Goal: Transaction & Acquisition: Purchase product/service

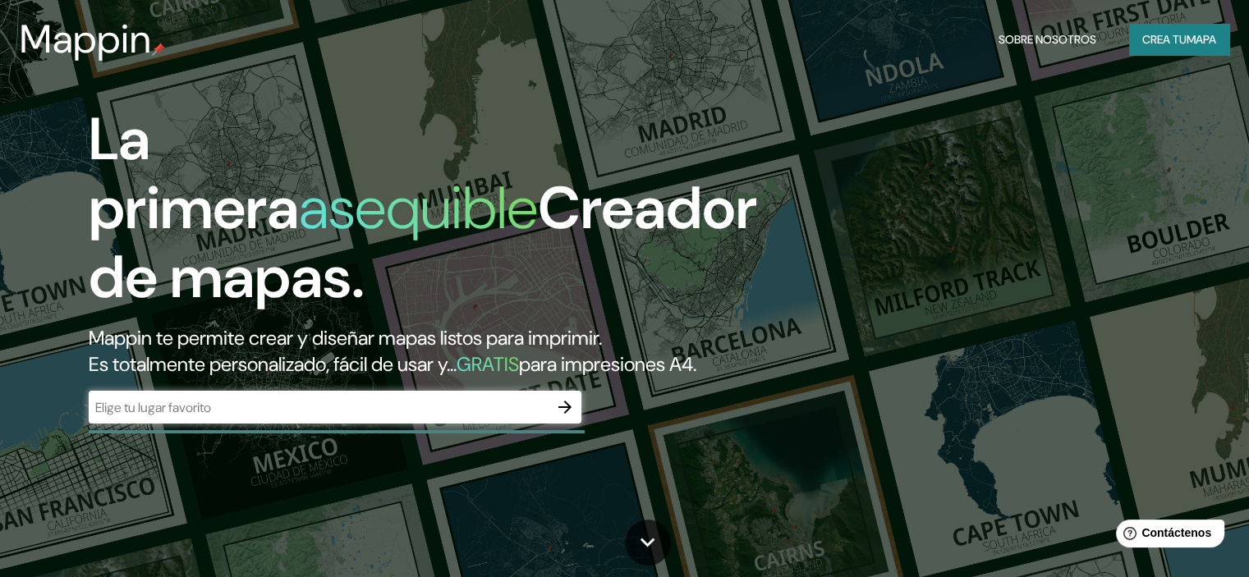
click at [281, 424] on div "​" at bounding box center [335, 407] width 493 height 33
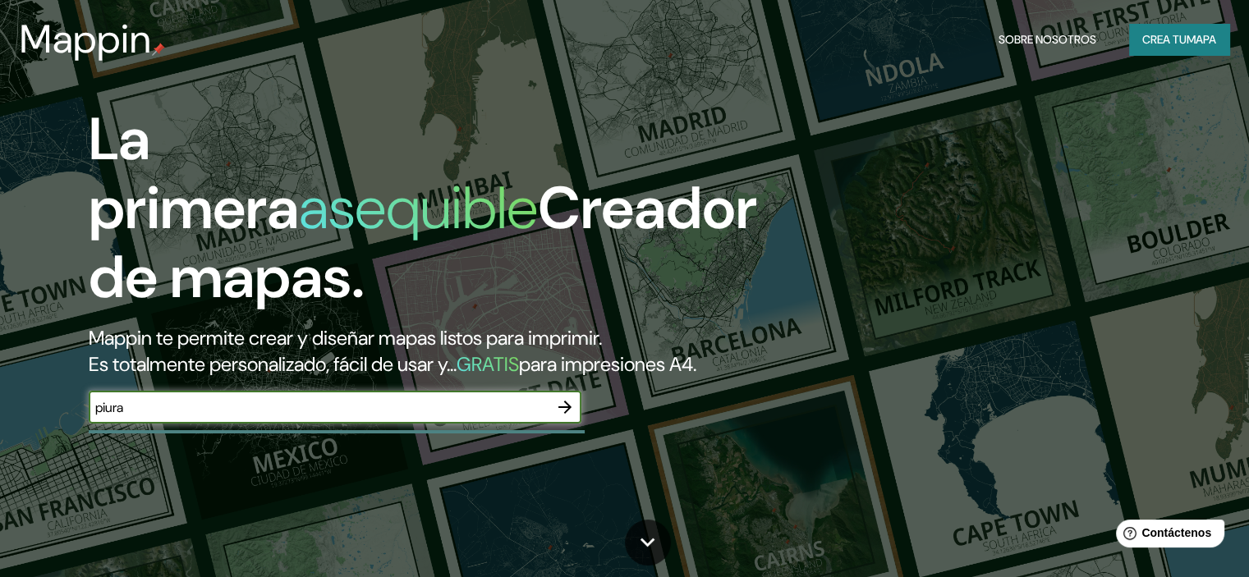
type input "piura"
click at [573, 417] on icon "button" at bounding box center [565, 408] width 20 height 20
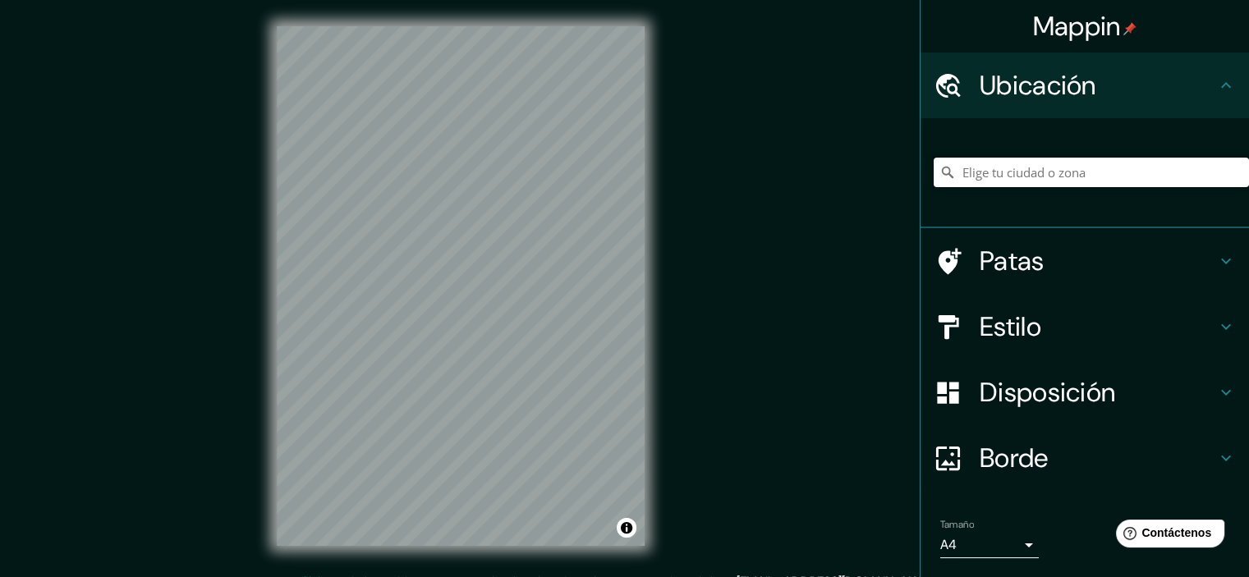
click at [1019, 183] on input "Elige tu ciudad o zona" at bounding box center [1091, 173] width 315 height 30
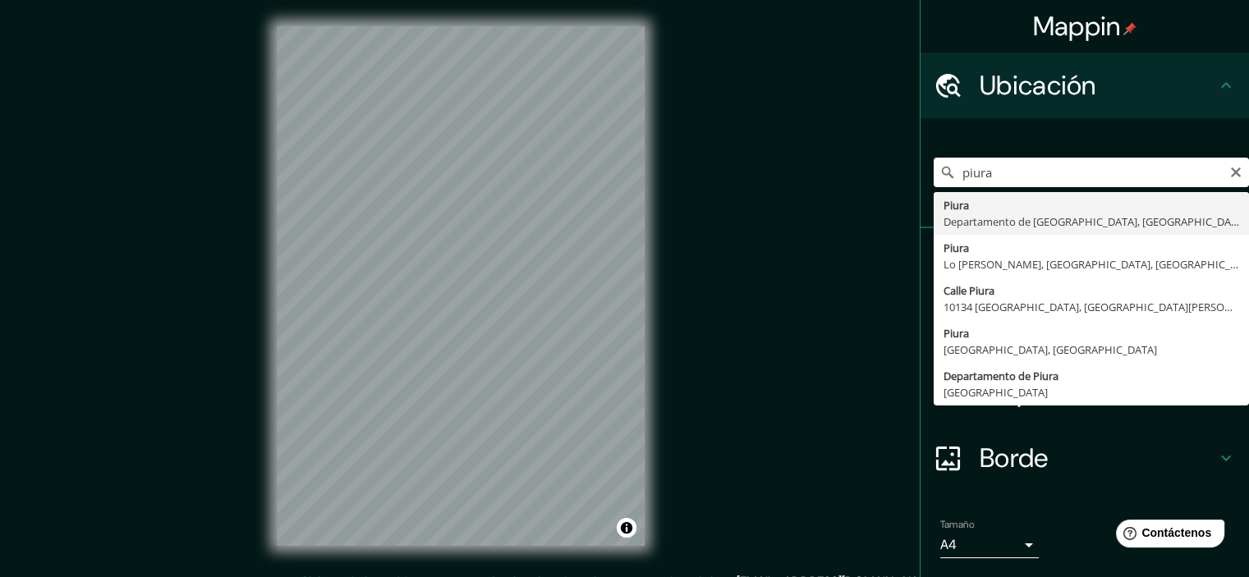
type input "Piura, [GEOGRAPHIC_DATA], [GEOGRAPHIC_DATA]"
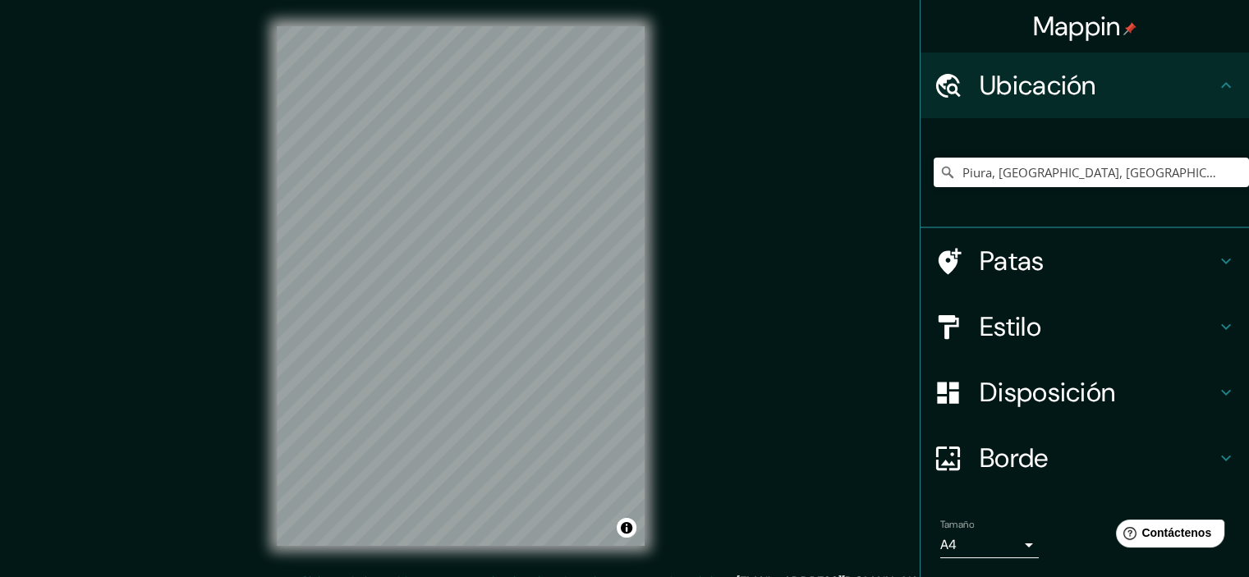
click at [999, 315] on font "Estilo" at bounding box center [1011, 327] width 62 height 34
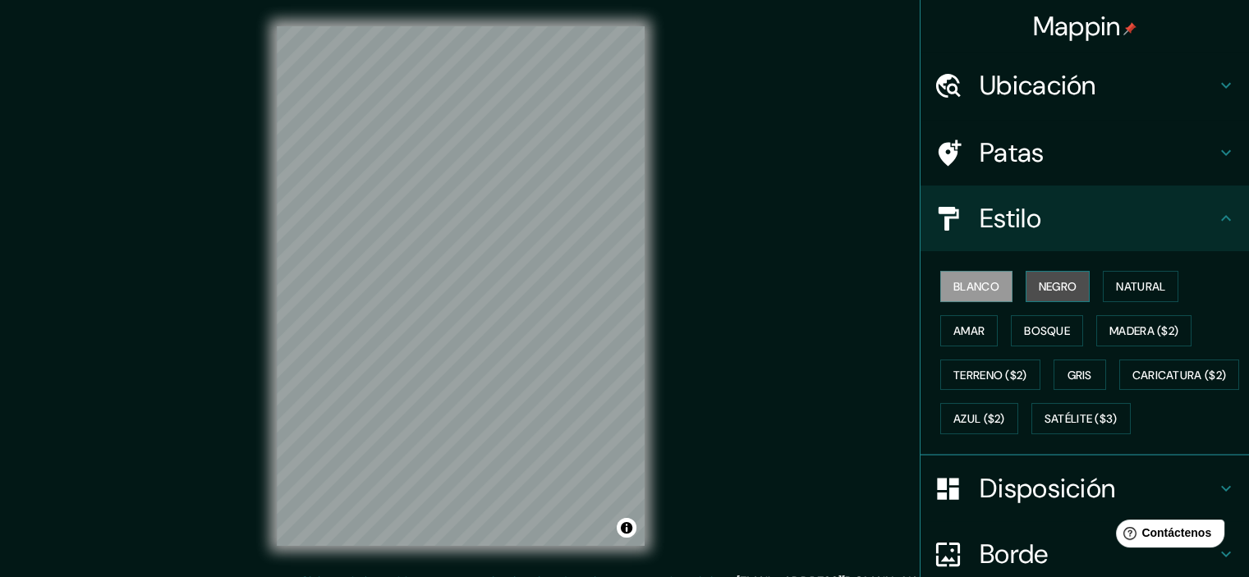
click at [1039, 290] on font "Negro" at bounding box center [1058, 286] width 39 height 15
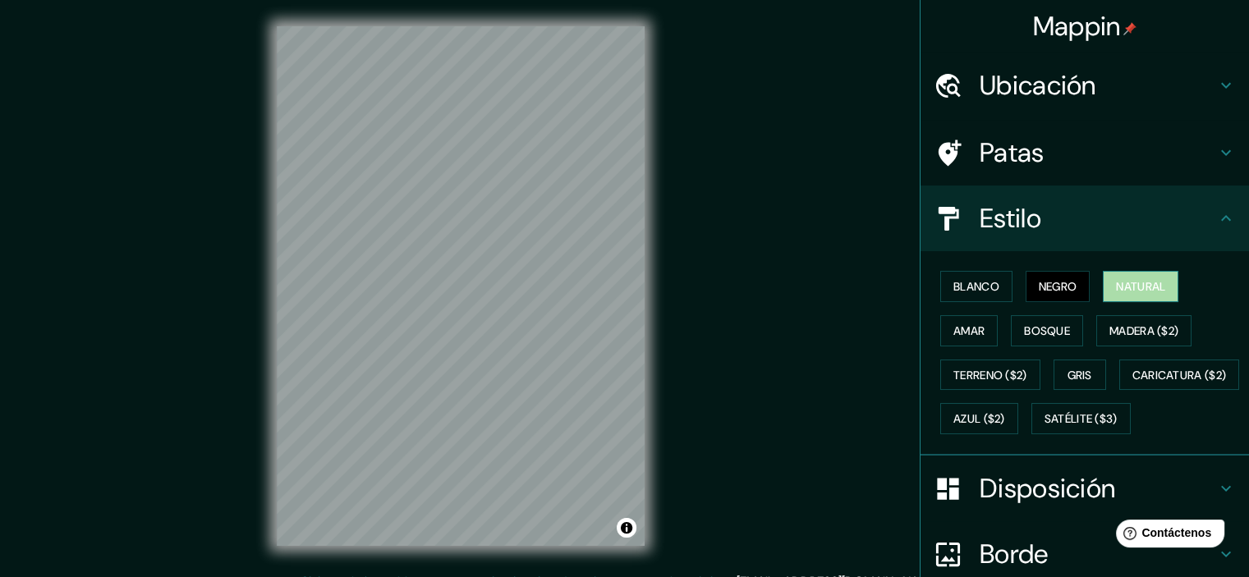
click at [1145, 293] on font "Natural" at bounding box center [1140, 286] width 49 height 21
click at [966, 338] on font "Amar" at bounding box center [969, 330] width 31 height 21
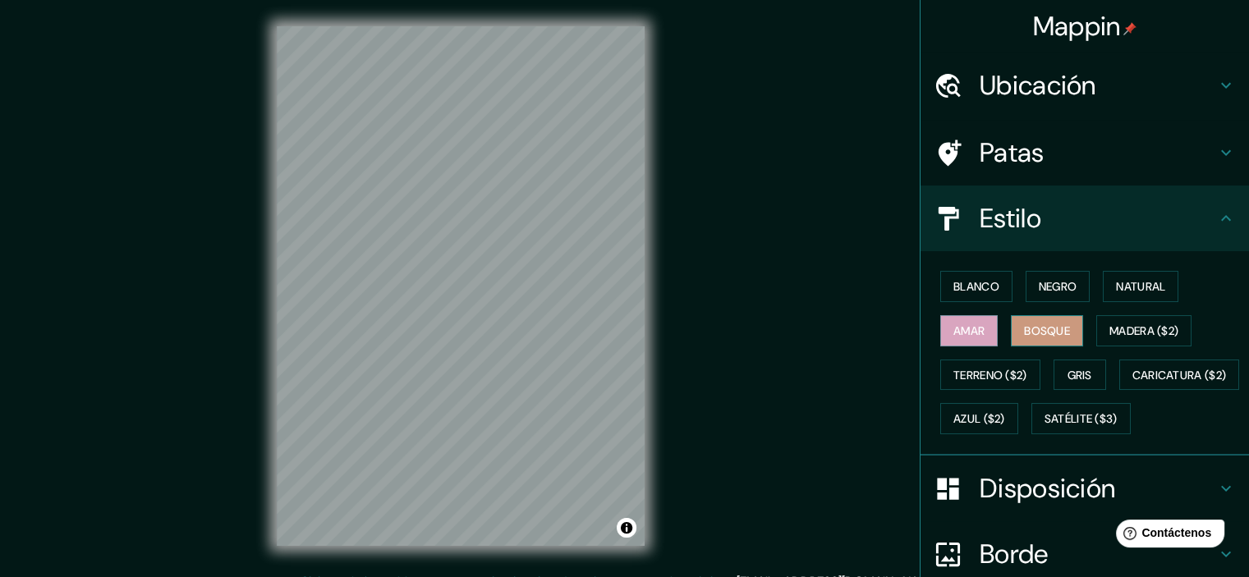
click at [1028, 326] on font "Bosque" at bounding box center [1047, 331] width 46 height 15
click at [1110, 326] on font "Madera ($2)" at bounding box center [1144, 331] width 69 height 15
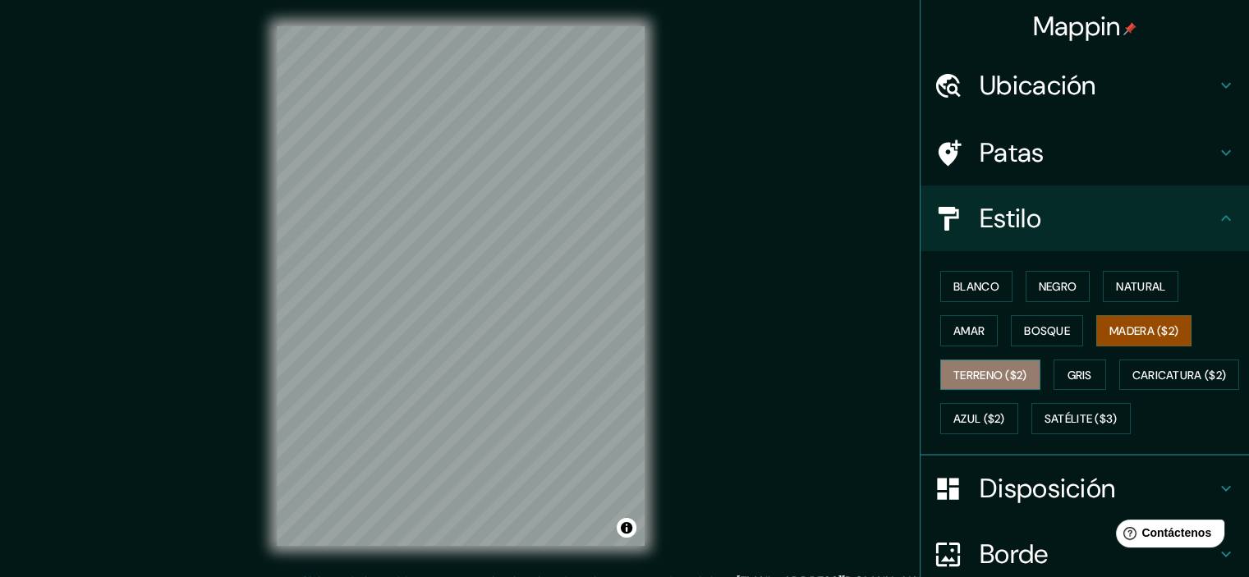
click at [966, 383] on font "Terreno ($2)" at bounding box center [991, 375] width 74 height 21
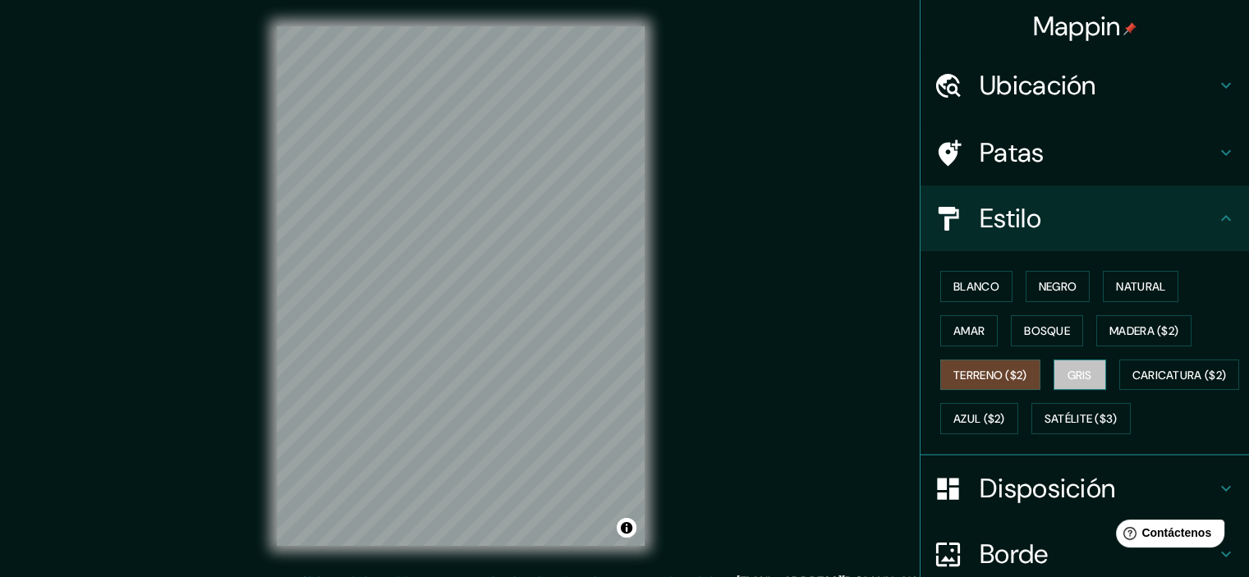
click at [1081, 375] on font "Gris" at bounding box center [1080, 375] width 25 height 15
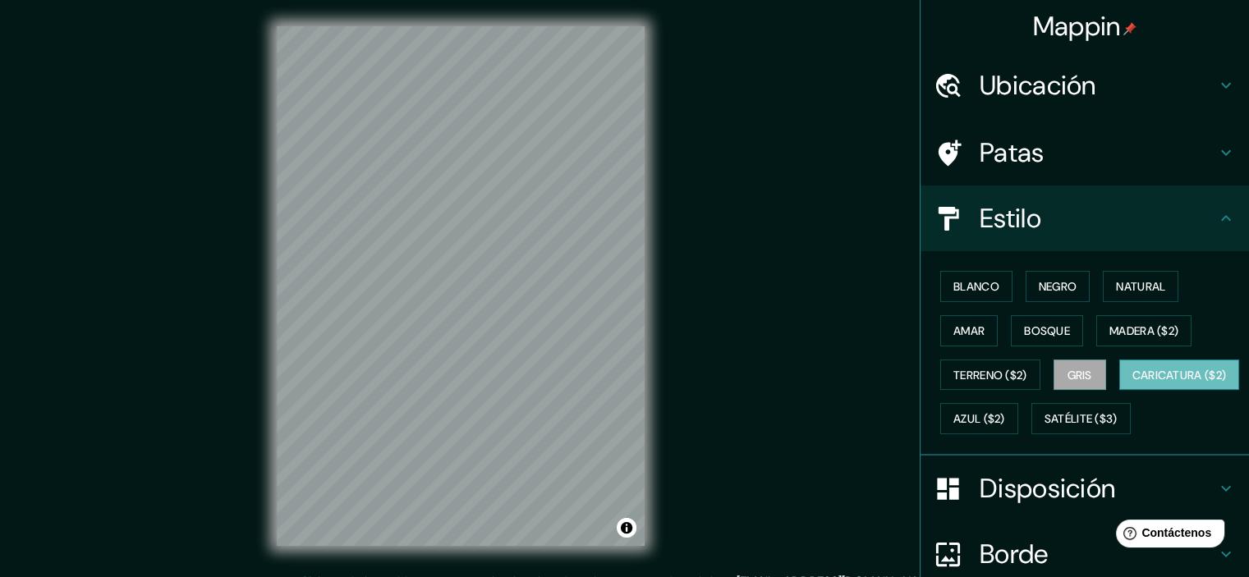
click at [1120, 391] on button "Caricatura ($2)" at bounding box center [1180, 375] width 121 height 31
click at [1005, 412] on font "Azul ($2)" at bounding box center [980, 419] width 52 height 15
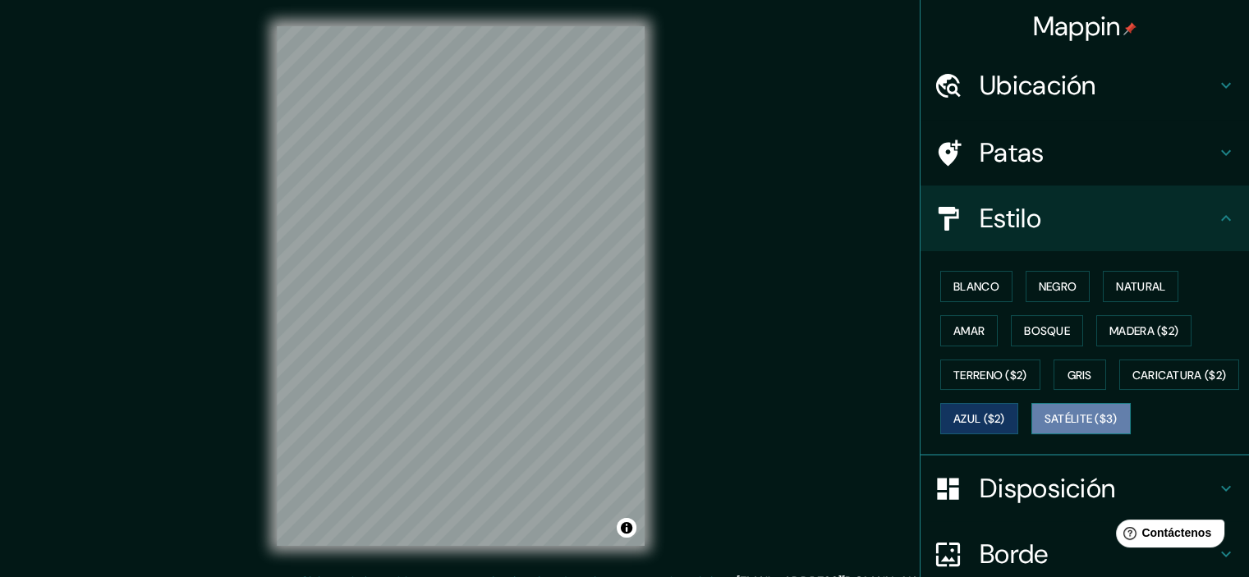
click at [1032, 435] on button "Satélite ($3)" at bounding box center [1081, 418] width 99 height 31
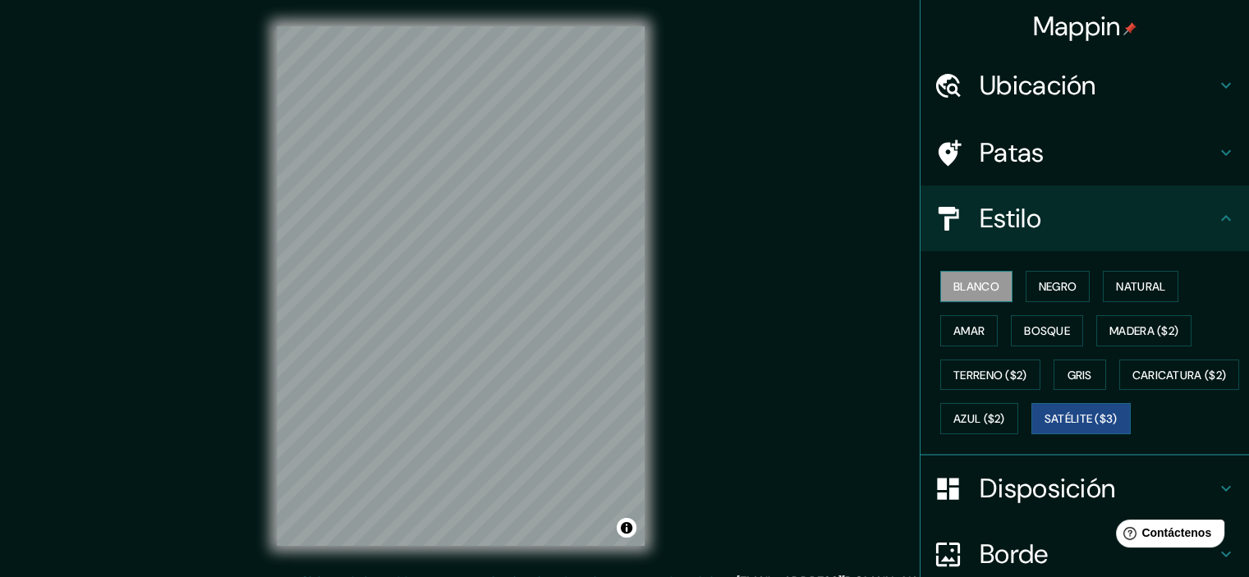
click at [981, 287] on font "Blanco" at bounding box center [977, 286] width 46 height 15
click at [1039, 287] on font "Negro" at bounding box center [1058, 286] width 39 height 15
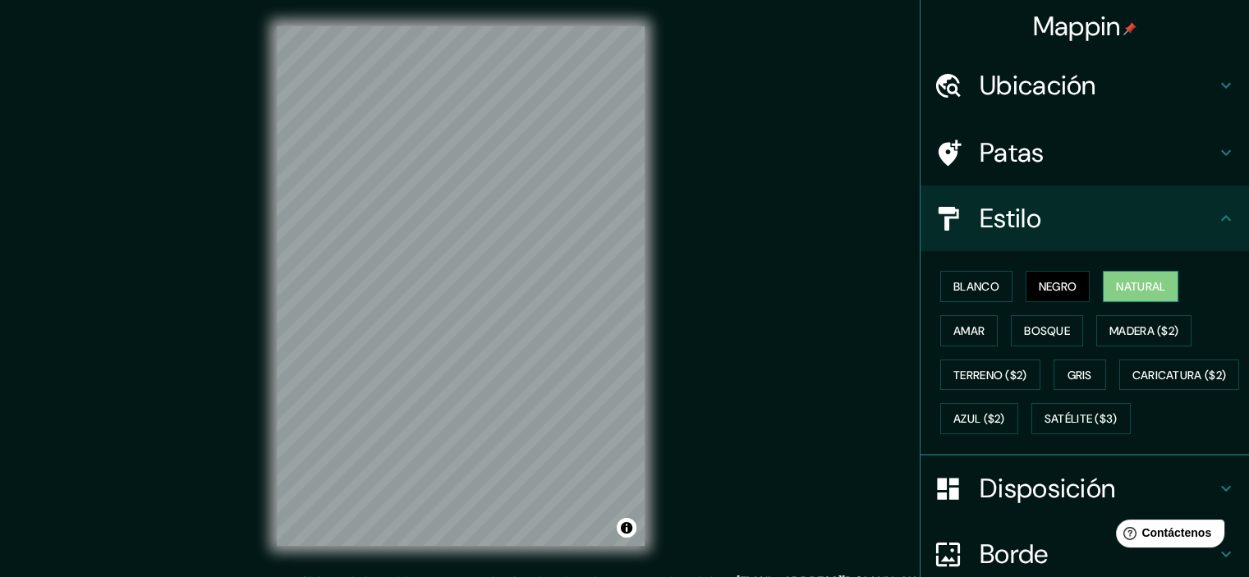
click at [1130, 287] on font "Natural" at bounding box center [1140, 286] width 49 height 15
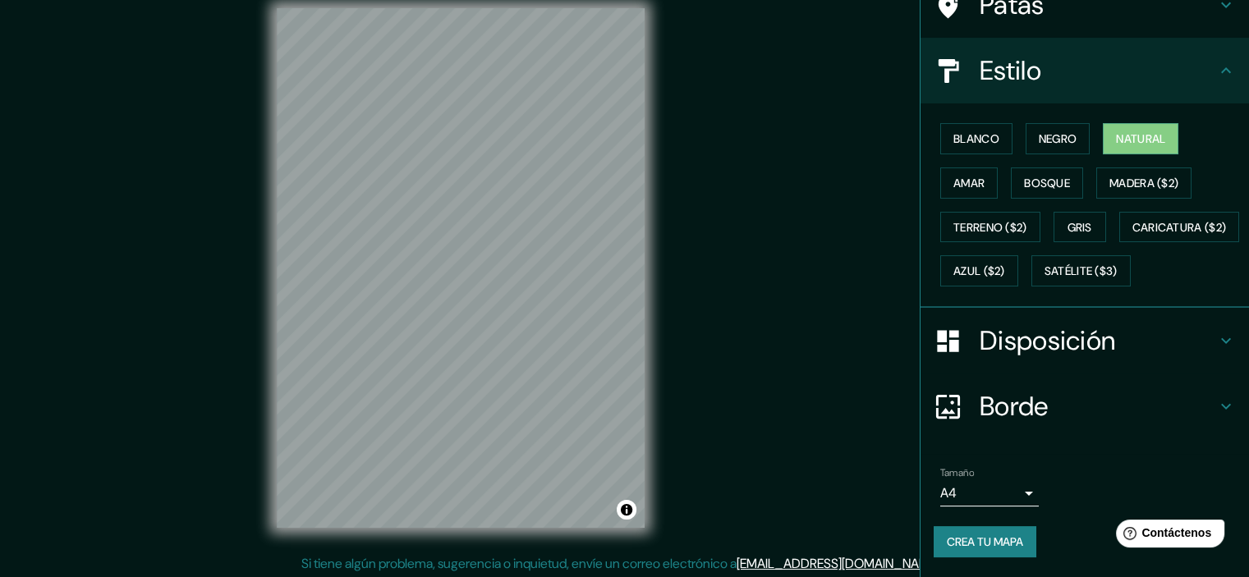
scroll to position [21, 0]
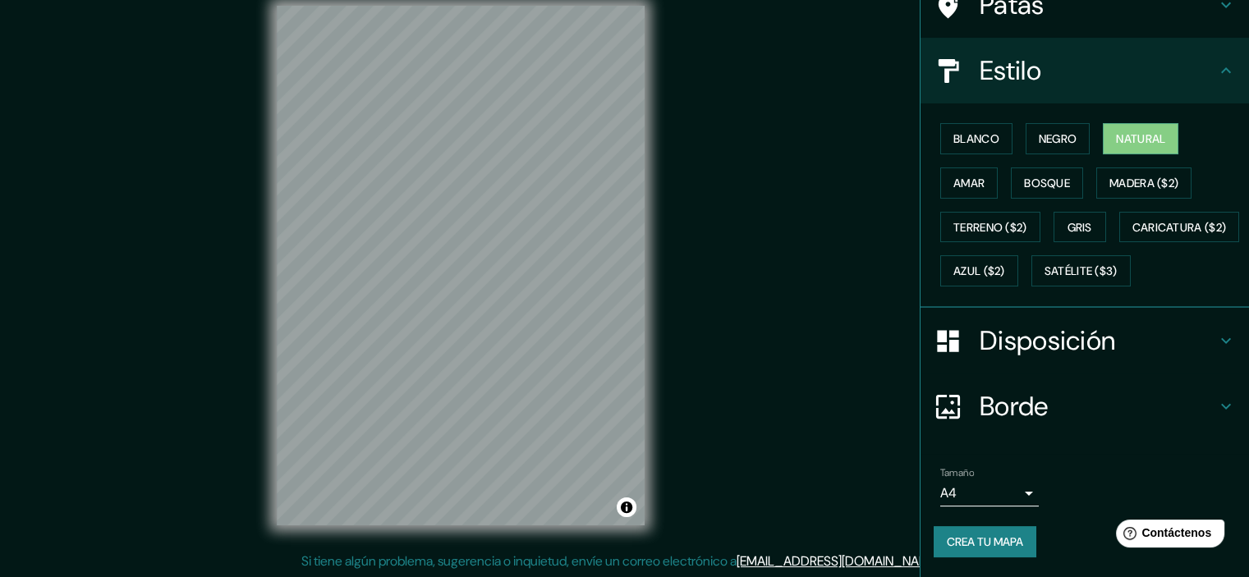
click at [1092, 395] on h4 "Borde" at bounding box center [1098, 406] width 237 height 33
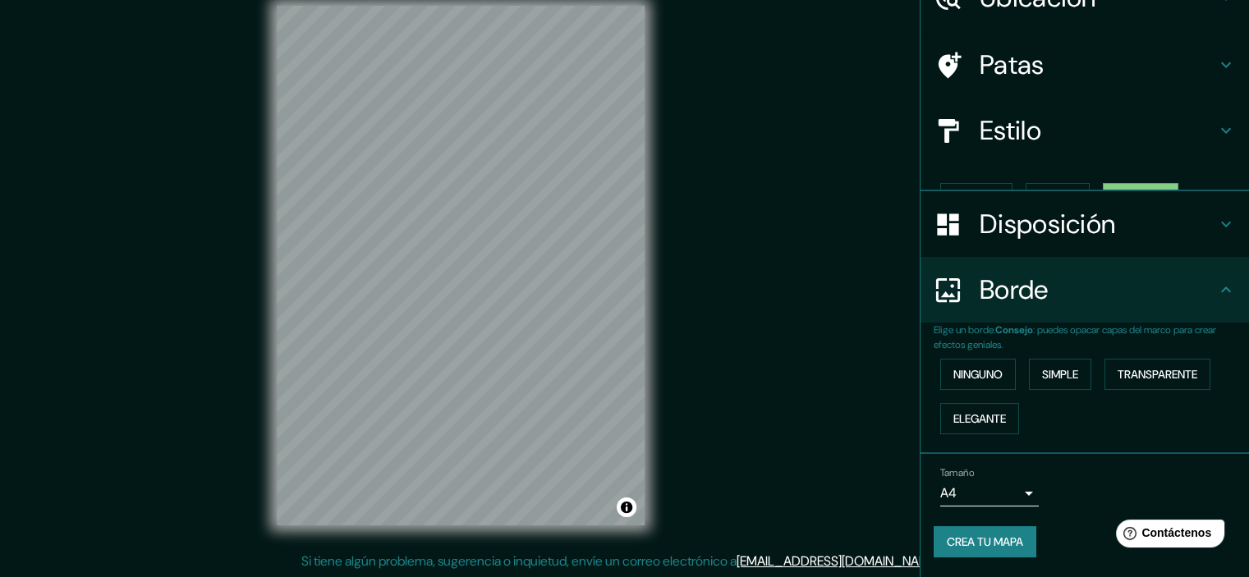
scroll to position [59, 0]
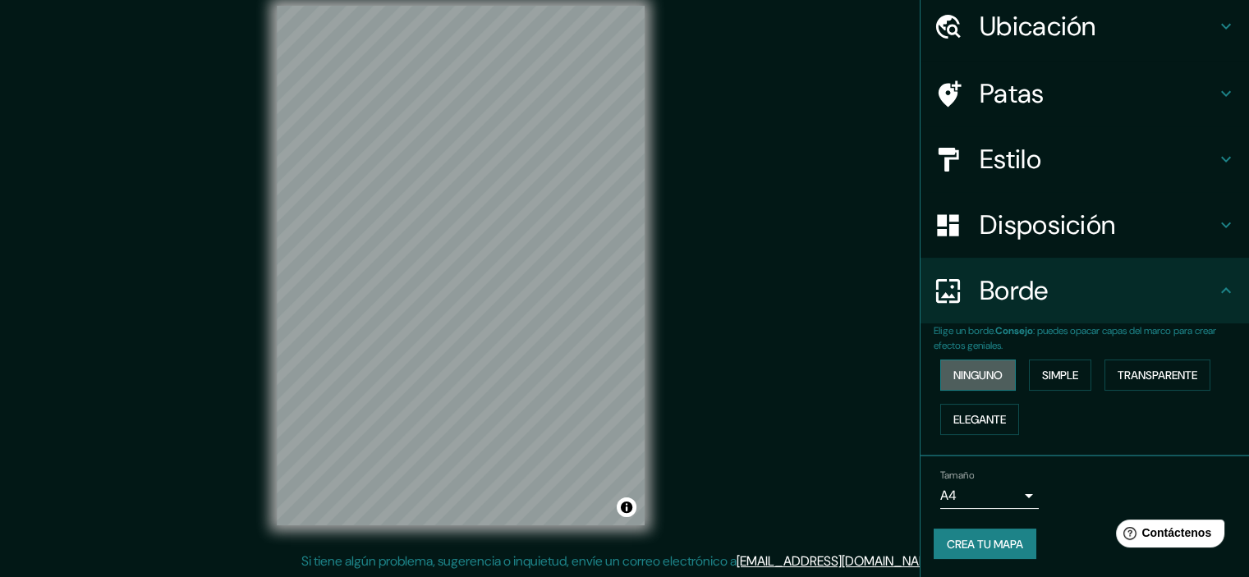
click at [989, 377] on font "Ninguno" at bounding box center [978, 375] width 49 height 15
click at [1061, 377] on font "Simple" at bounding box center [1060, 375] width 36 height 15
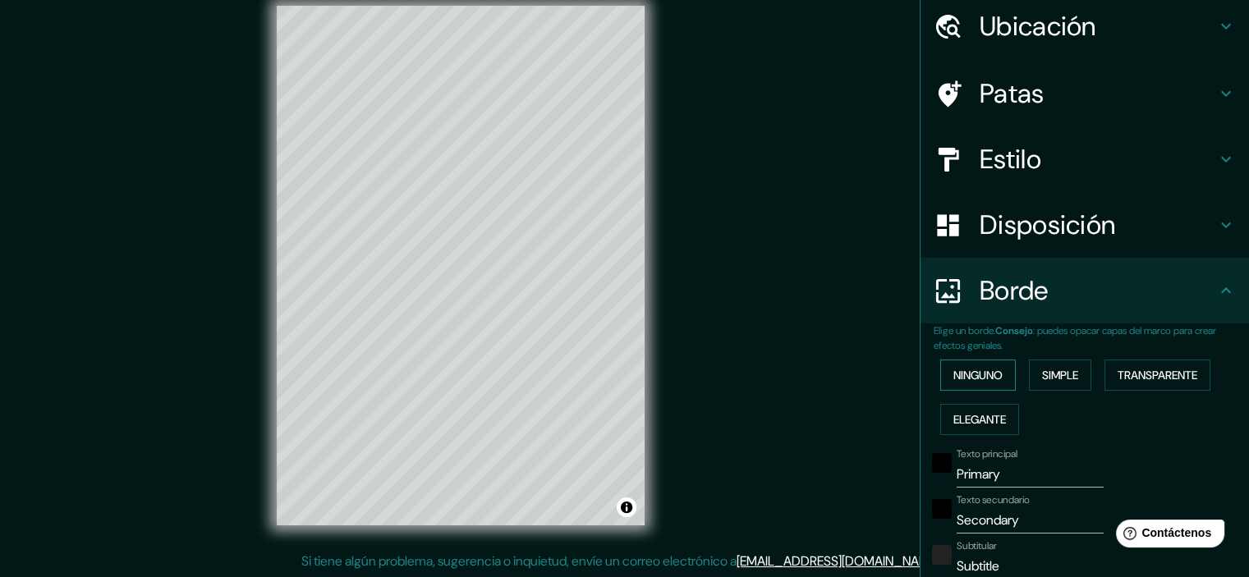
click at [995, 372] on button "Ninguno" at bounding box center [978, 375] width 76 height 31
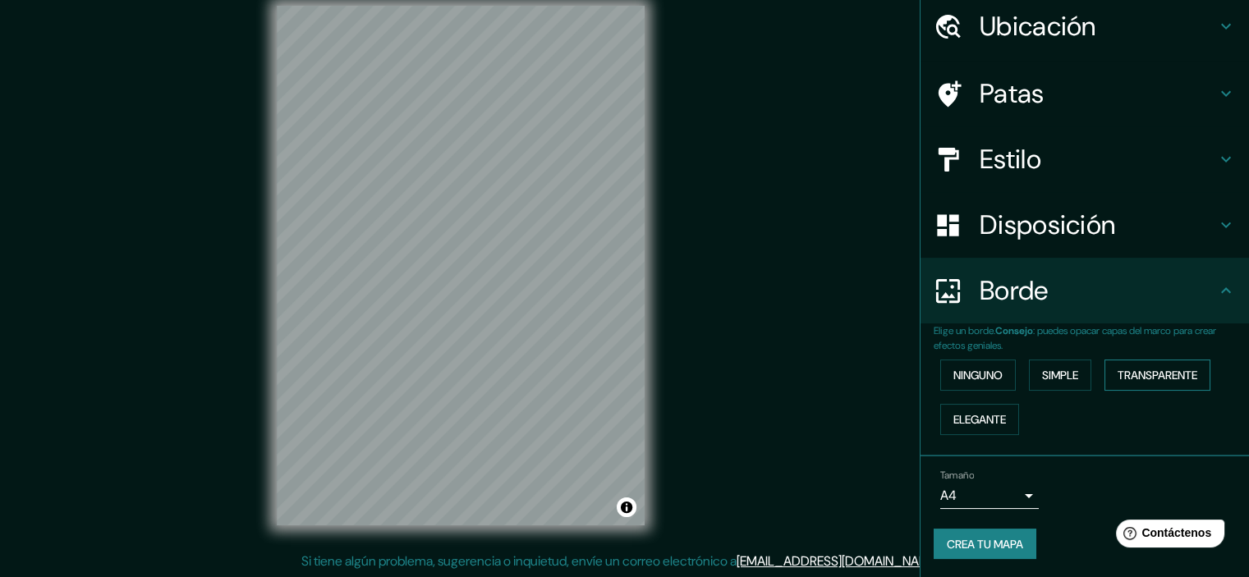
click at [1127, 376] on font "Transparente" at bounding box center [1158, 375] width 80 height 15
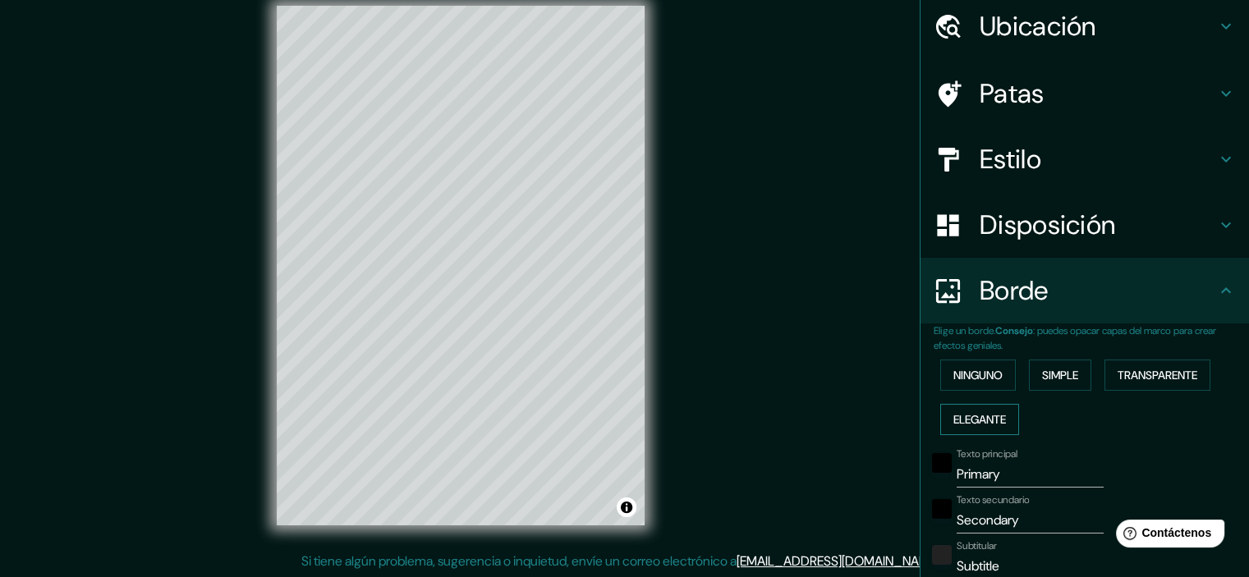
click at [940, 416] on button "Elegante" at bounding box center [979, 419] width 79 height 31
click at [976, 378] on font "Ninguno" at bounding box center [978, 375] width 49 height 15
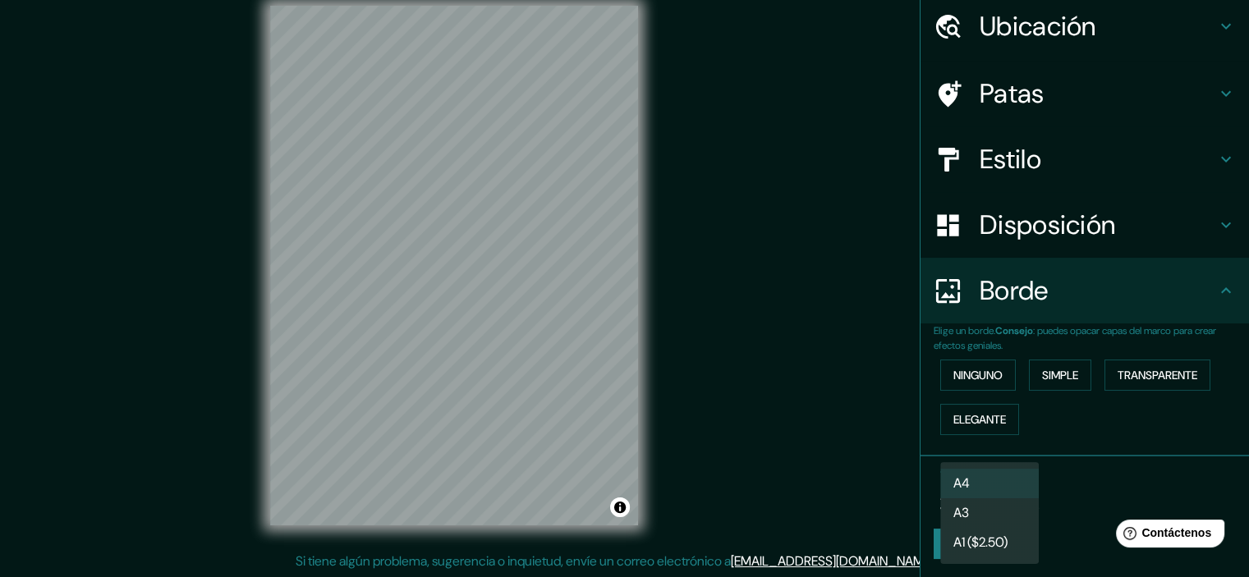
click at [988, 487] on body "Mappin Ubicación Piura, [GEOGRAPHIC_DATA], [GEOGRAPHIC_DATA] Patas Estilo Dispo…" at bounding box center [624, 267] width 1249 height 577
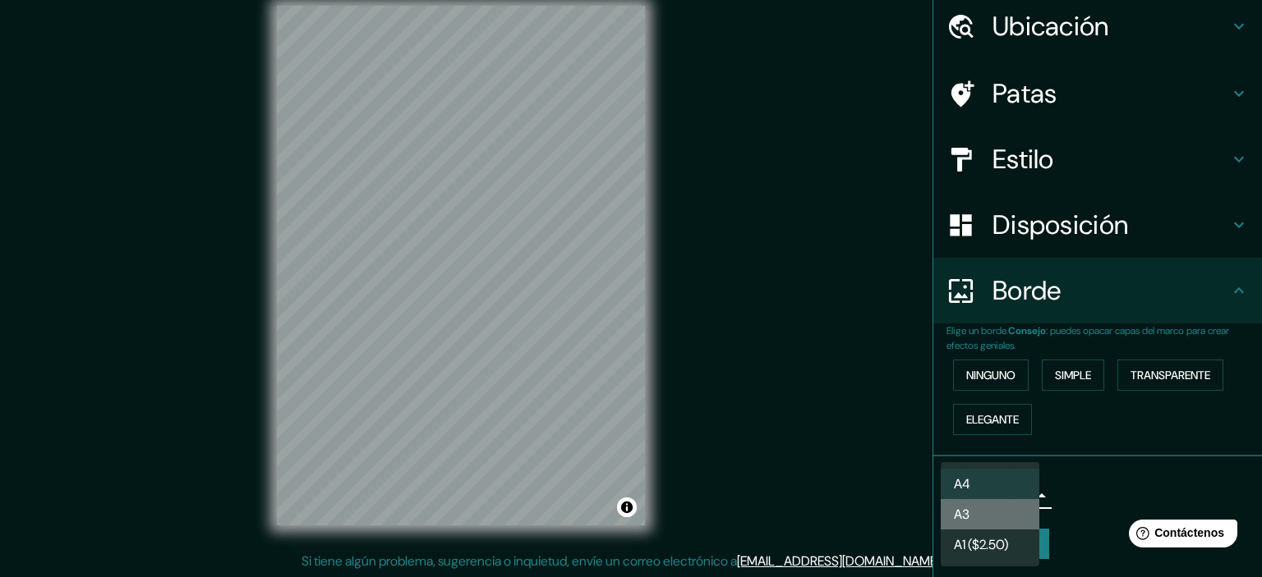
click at [995, 516] on li "A3" at bounding box center [989, 514] width 99 height 30
click at [996, 502] on body "Mappin Ubicación Piura, [GEOGRAPHIC_DATA], [GEOGRAPHIC_DATA] Patas Estilo Dispo…" at bounding box center [631, 267] width 1262 height 577
click at [980, 499] on li "A3" at bounding box center [989, 514] width 99 height 30
click at [985, 489] on body "Mappin Ubicación Piura, [GEOGRAPHIC_DATA], [GEOGRAPHIC_DATA] Patas Estilo Dispo…" at bounding box center [631, 267] width 1262 height 577
click at [990, 482] on li "A4" at bounding box center [989, 484] width 99 height 30
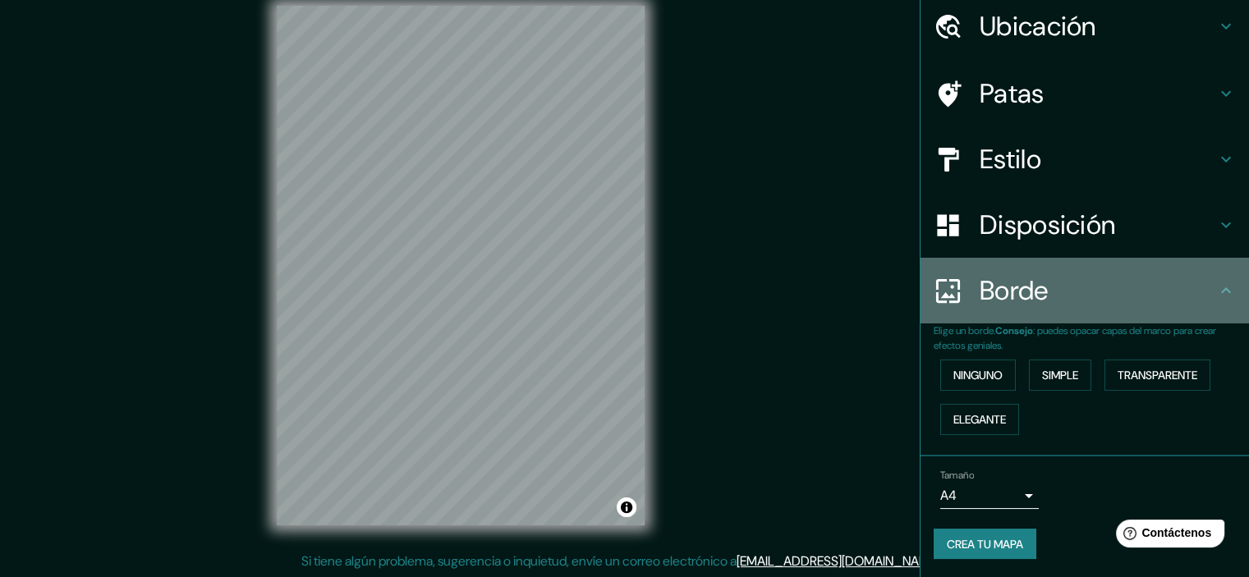
click at [1124, 279] on h4 "Borde" at bounding box center [1098, 290] width 237 height 33
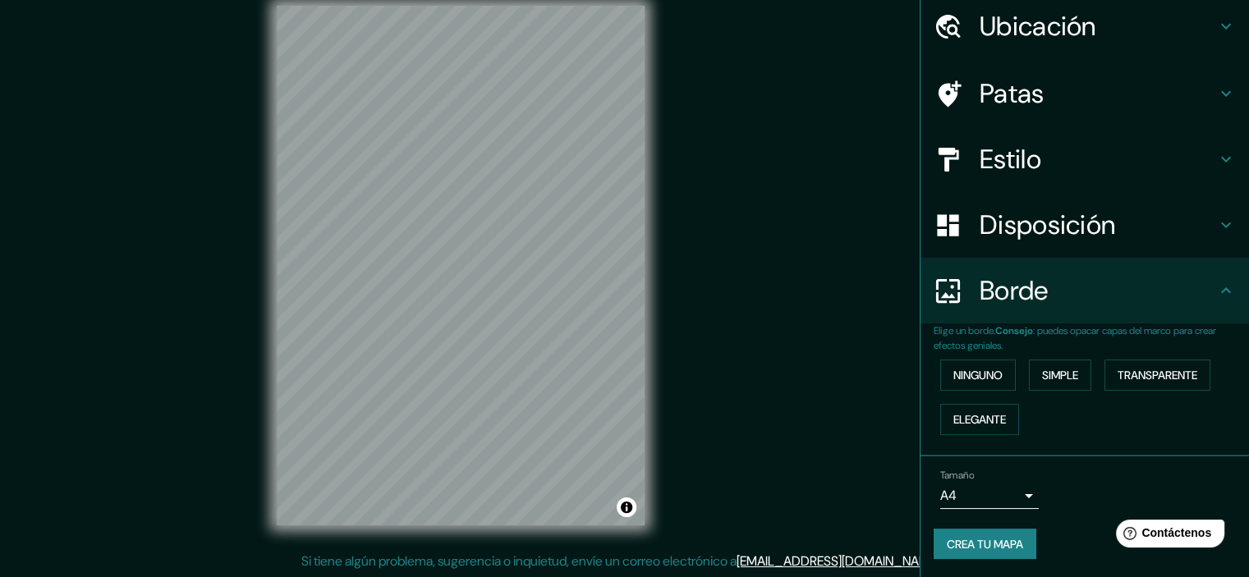
click at [1112, 292] on h4 "Borde" at bounding box center [1098, 290] width 237 height 33
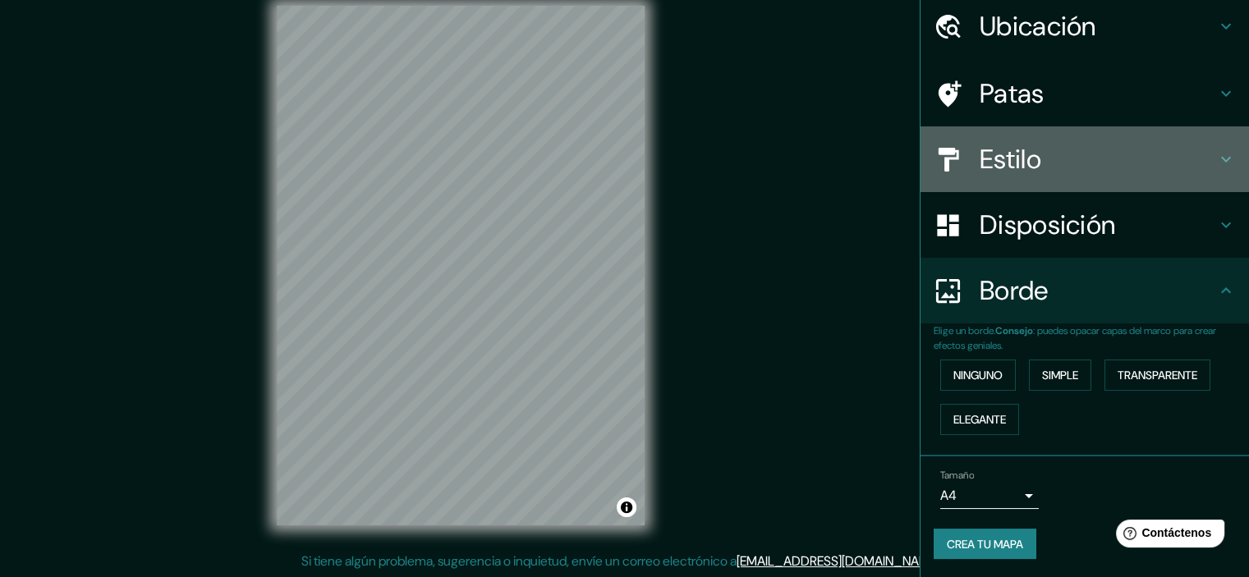
click at [1032, 156] on h4 "Estilo" at bounding box center [1098, 159] width 237 height 33
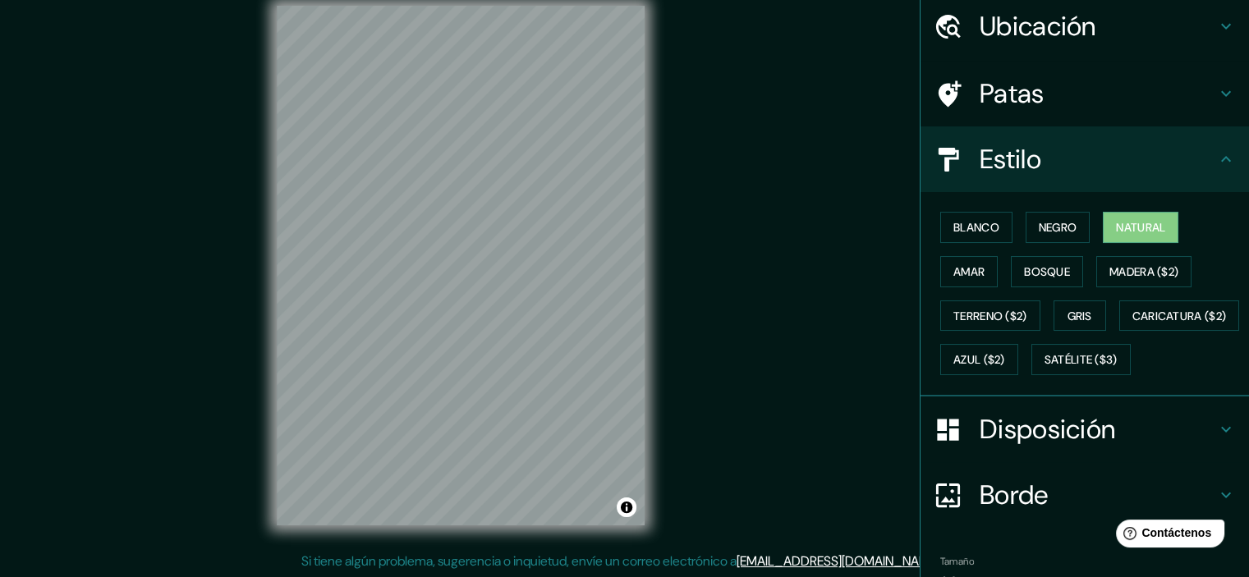
click at [1032, 155] on h4 "Estilo" at bounding box center [1098, 159] width 237 height 33
click at [1042, 98] on h4 "Patas" at bounding box center [1098, 93] width 237 height 33
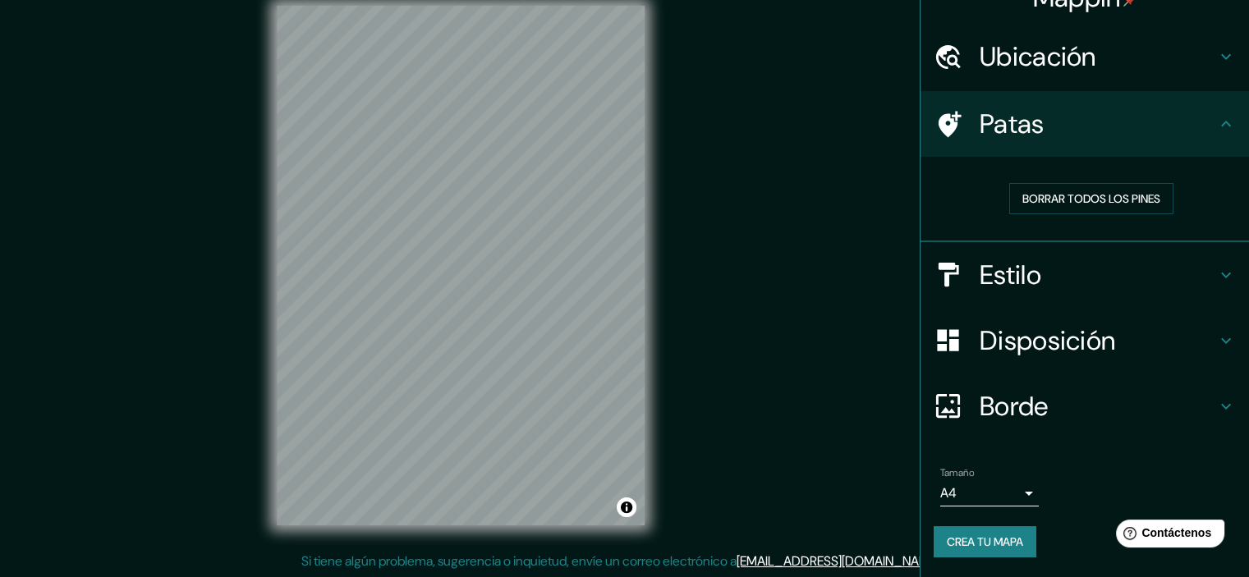
scroll to position [26, 0]
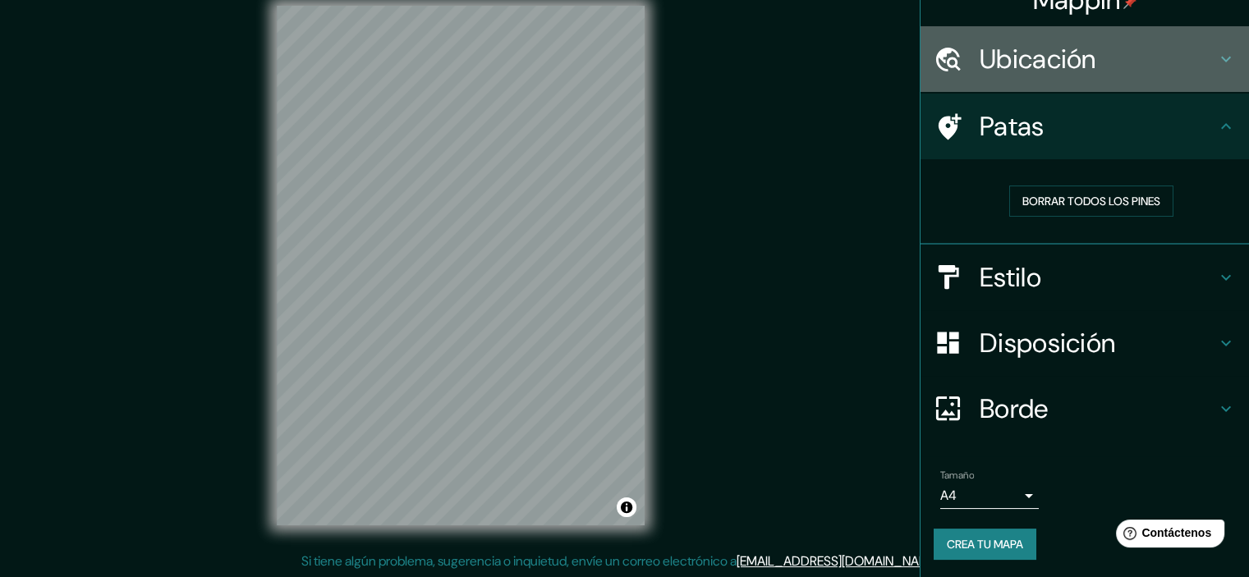
click at [1028, 67] on font "Ubicación" at bounding box center [1038, 59] width 117 height 34
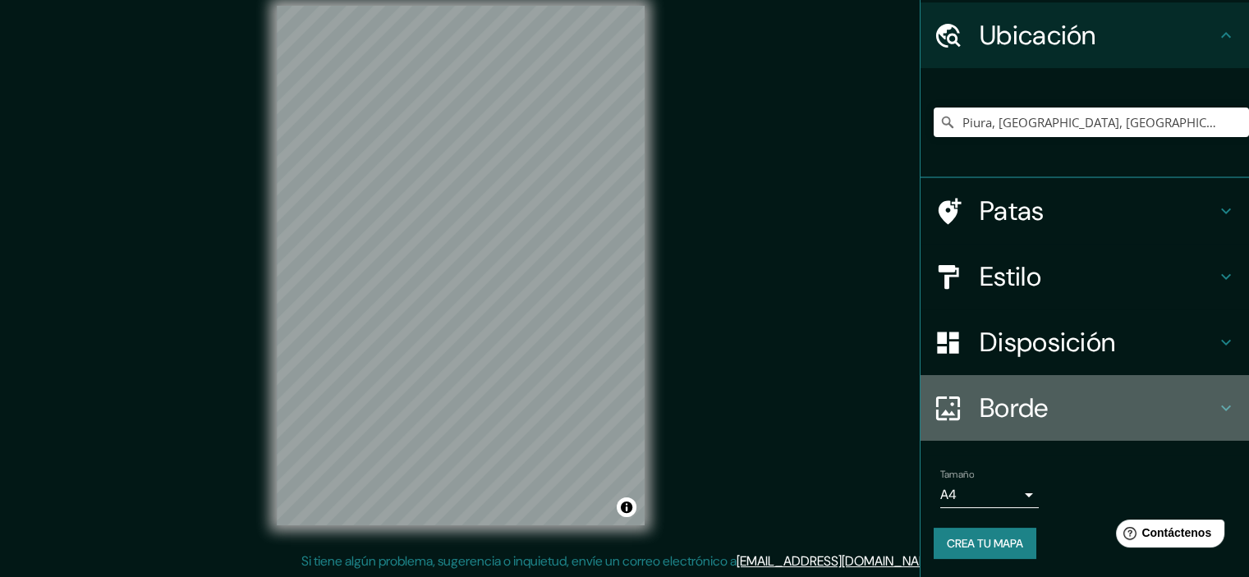
click at [1036, 391] on font "Borde" at bounding box center [1014, 408] width 69 height 34
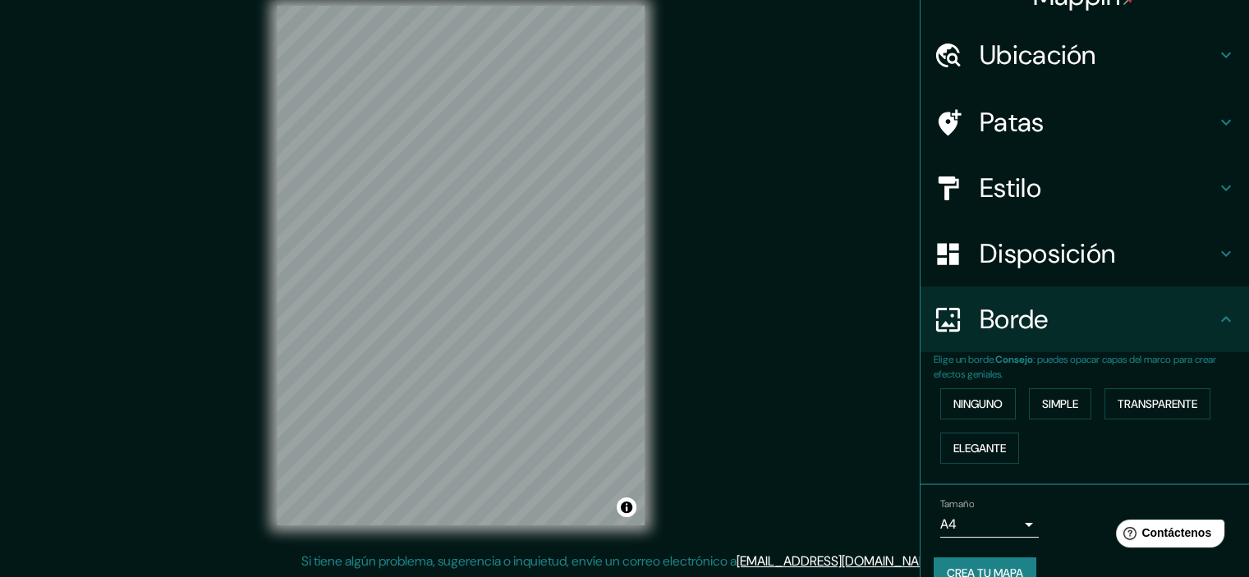
scroll to position [59, 0]
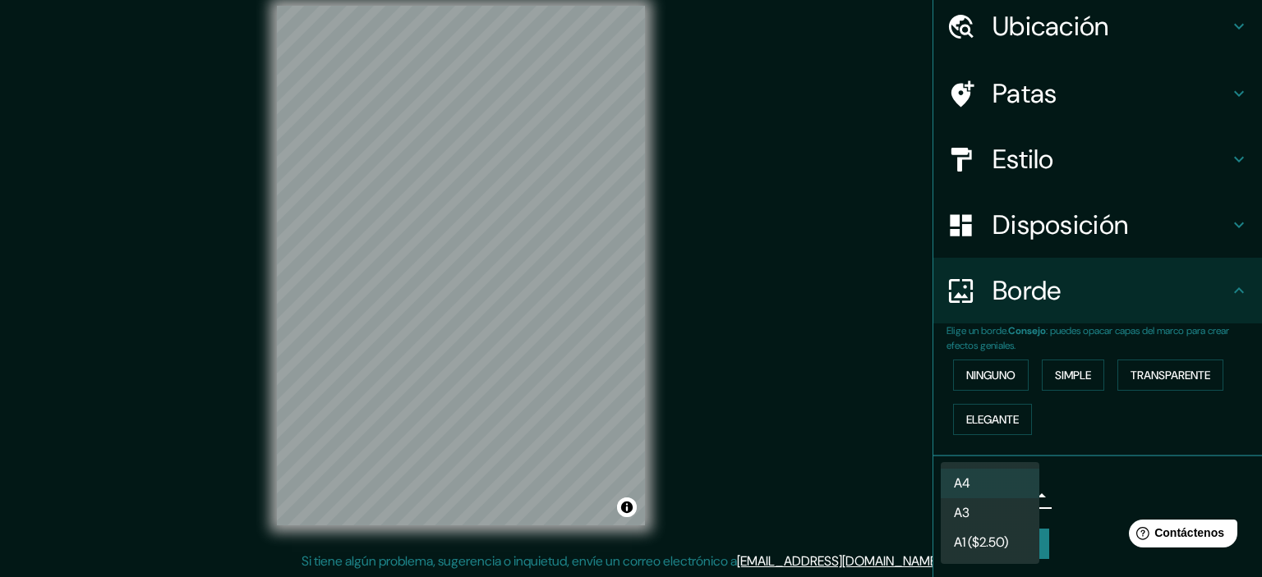
click at [1002, 485] on body "Mappin Ubicación Piura, [GEOGRAPHIC_DATA], [GEOGRAPHIC_DATA] Patas Estilo Dispo…" at bounding box center [631, 267] width 1262 height 577
click at [999, 525] on li "A3" at bounding box center [989, 514] width 99 height 30
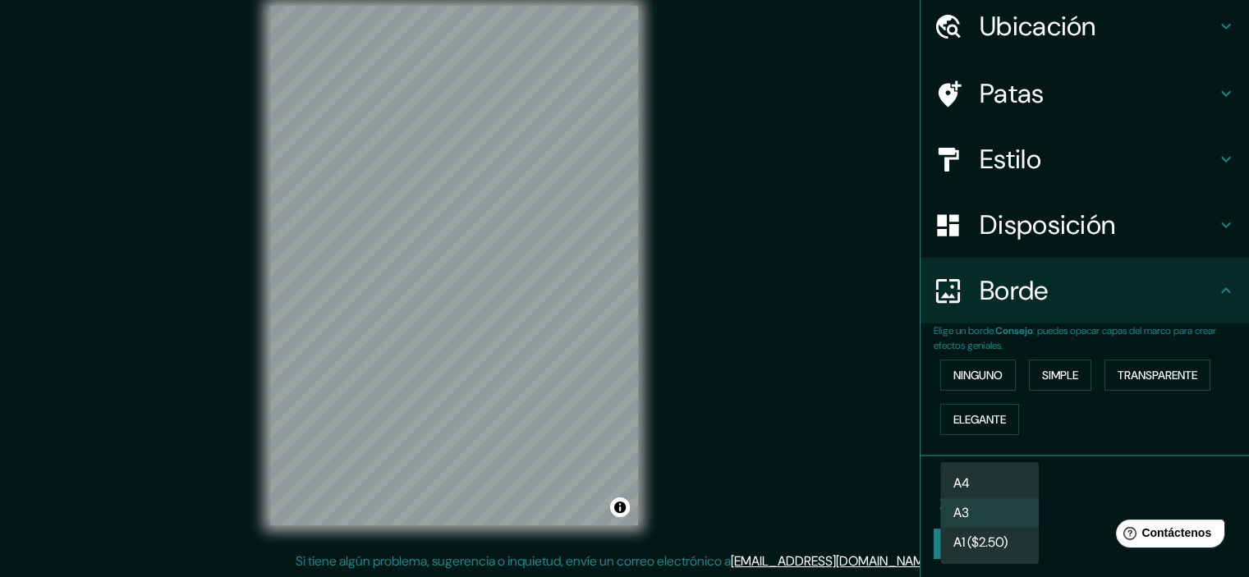
drag, startPoint x: 1015, startPoint y: 495, endPoint x: 1005, endPoint y: 505, distance: 14.5
click at [1015, 494] on body "Mappin Ubicación Piura, [GEOGRAPHIC_DATA], [GEOGRAPHIC_DATA] Patas Estilo Dispo…" at bounding box center [624, 267] width 1249 height 577
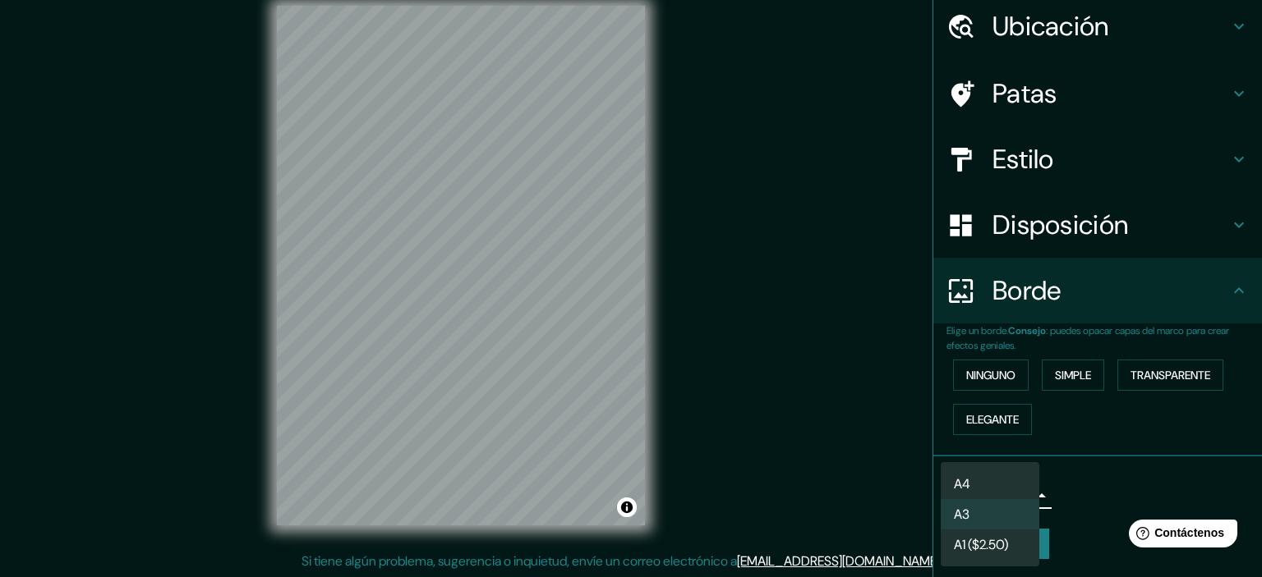
click at [998, 540] on font "A1 ($2.50)" at bounding box center [981, 544] width 54 height 17
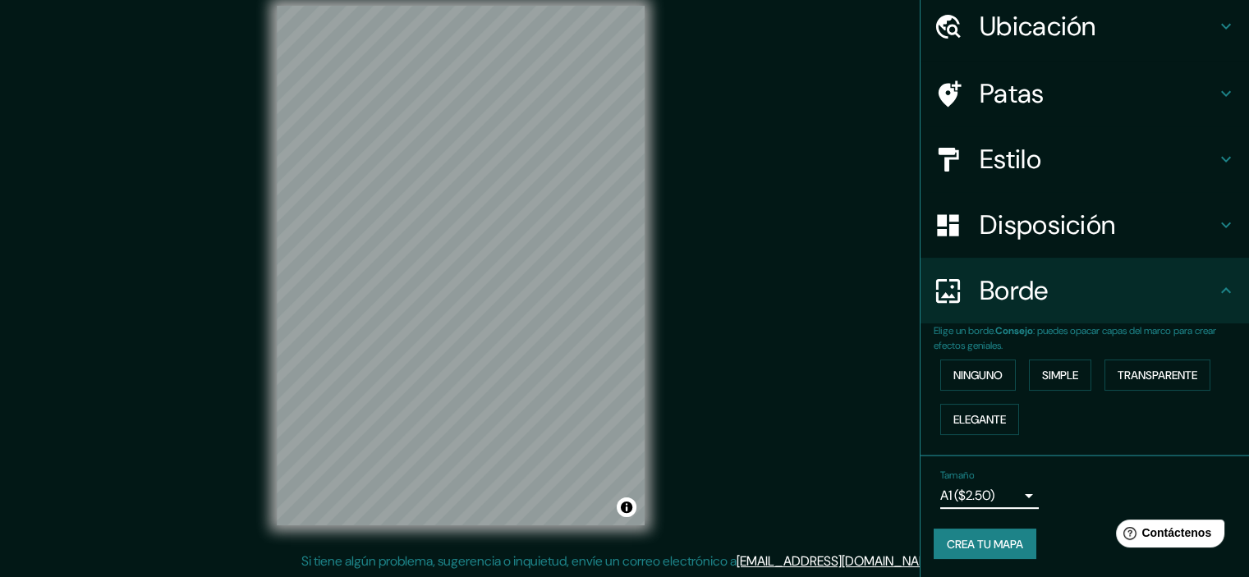
click at [1005, 488] on body "Mappin Ubicación Piura, [GEOGRAPHIC_DATA], [GEOGRAPHIC_DATA] Patas Estilo Dispo…" at bounding box center [624, 267] width 1249 height 577
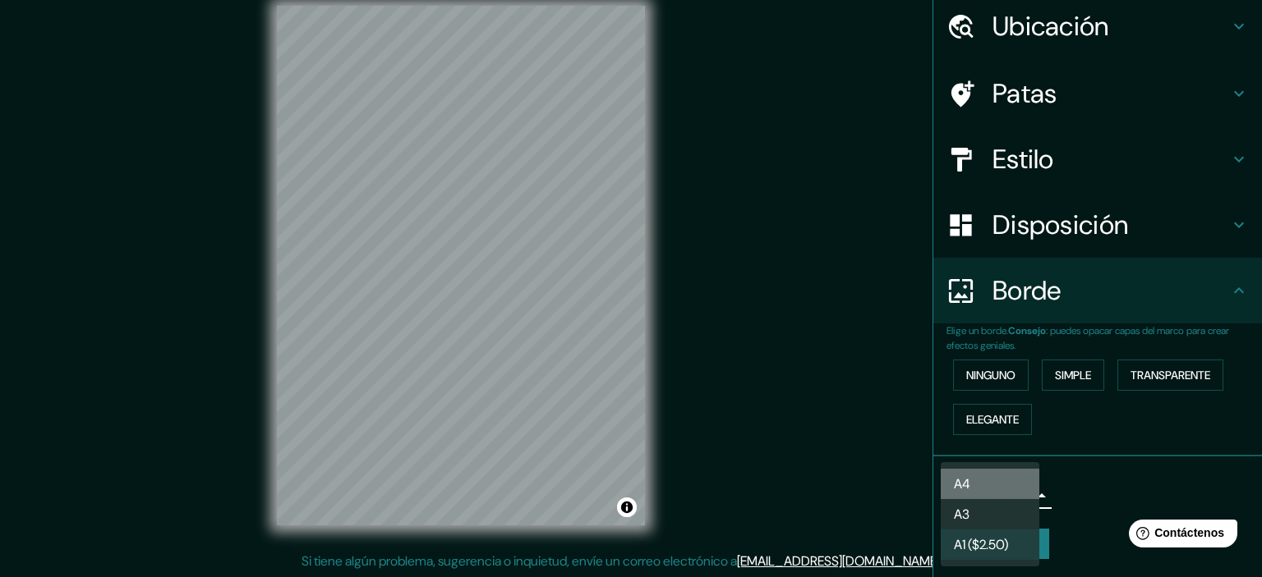
click at [998, 485] on li "A4" at bounding box center [989, 484] width 99 height 30
type input "single"
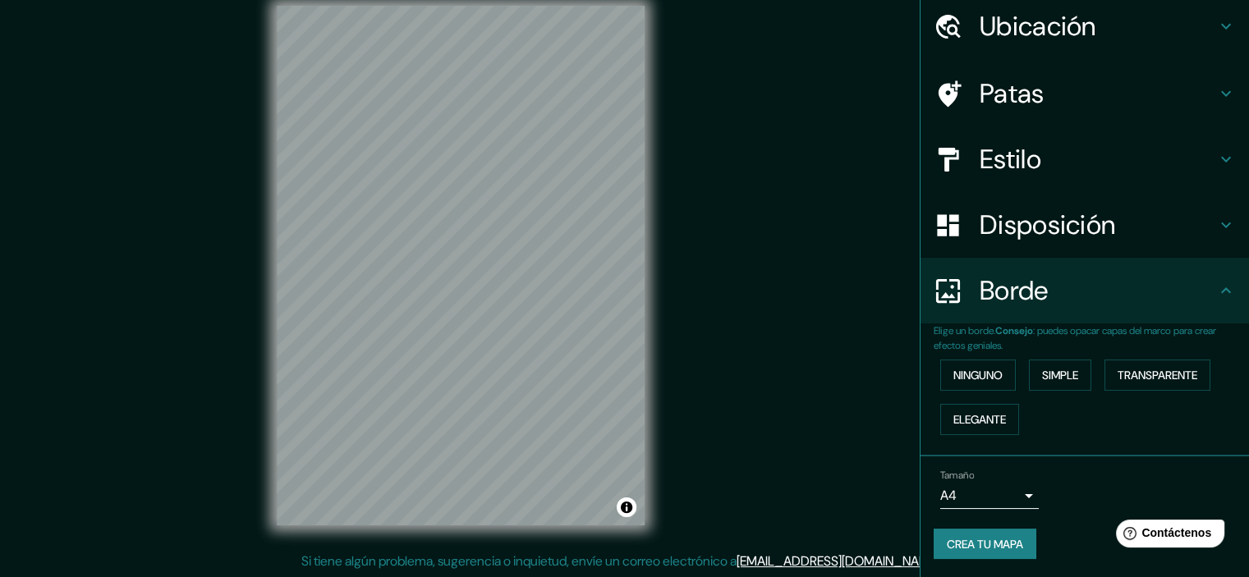
drag, startPoint x: 995, startPoint y: 488, endPoint x: 1018, endPoint y: 477, distance: 25.4
click at [1018, 477] on div "Tamaño A4 single" at bounding box center [989, 489] width 99 height 39
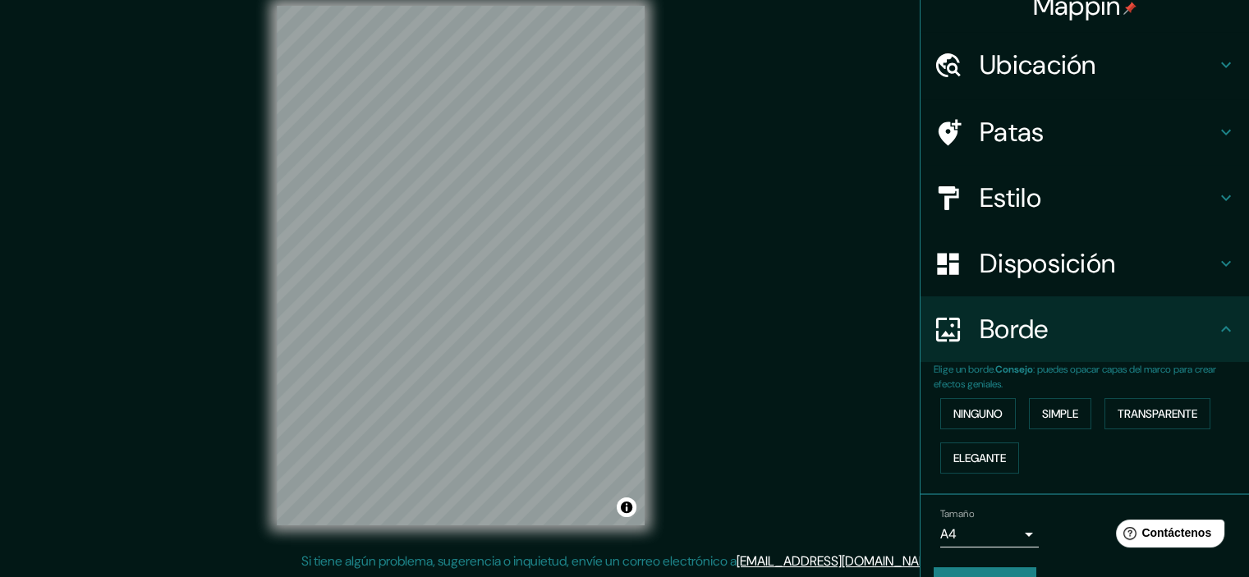
scroll to position [0, 0]
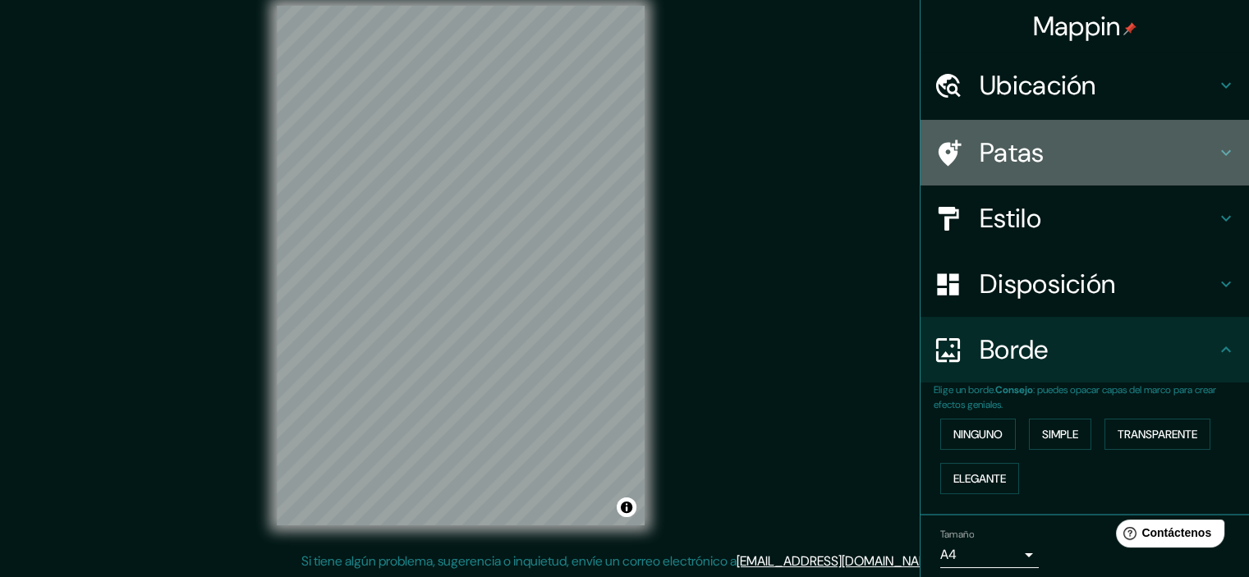
click at [1038, 144] on h4 "Patas" at bounding box center [1098, 152] width 237 height 33
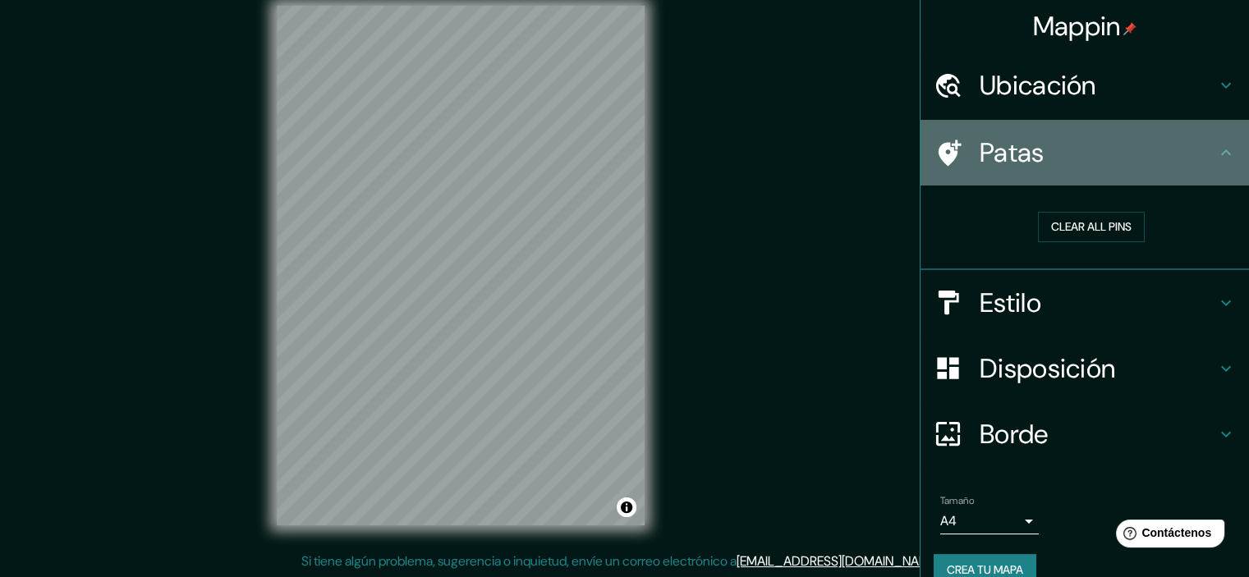
click at [1038, 145] on h4 "Patas" at bounding box center [1098, 152] width 237 height 33
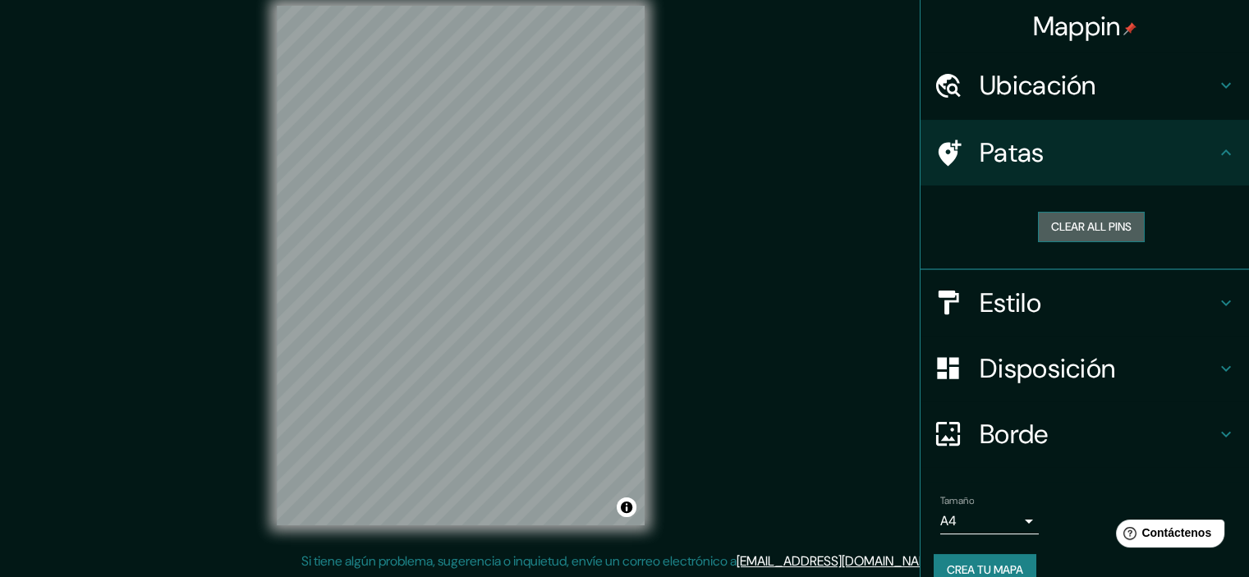
click at [1078, 224] on button "Clear all pins" at bounding box center [1091, 227] width 107 height 30
click at [381, 198] on div at bounding box center [383, 200] width 13 height 13
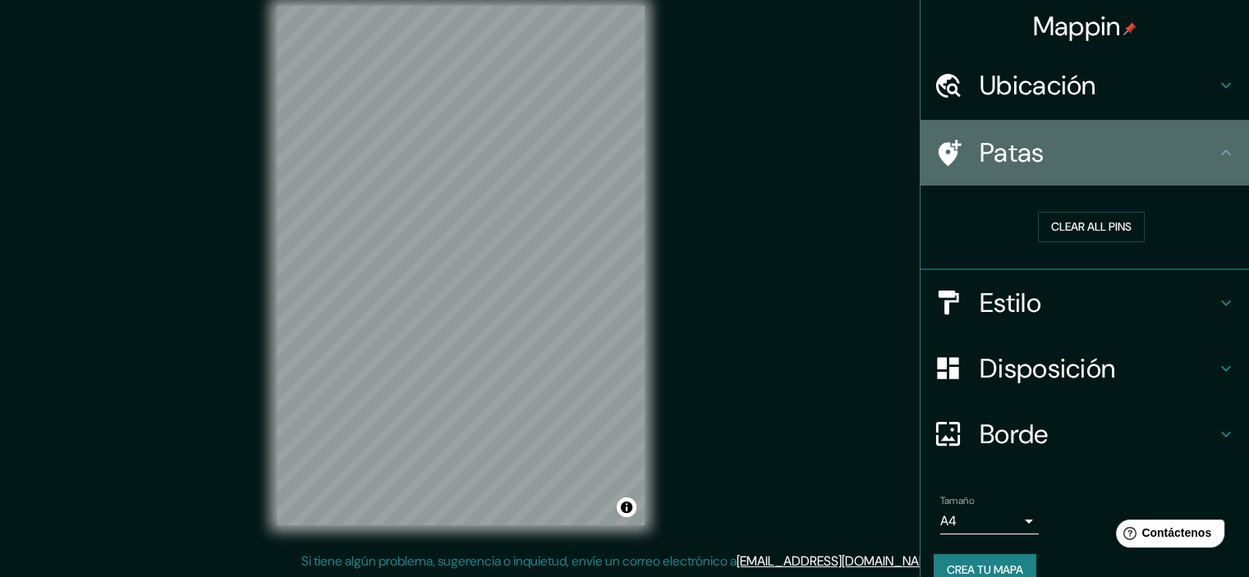
click at [1216, 148] on icon at bounding box center [1226, 153] width 20 height 20
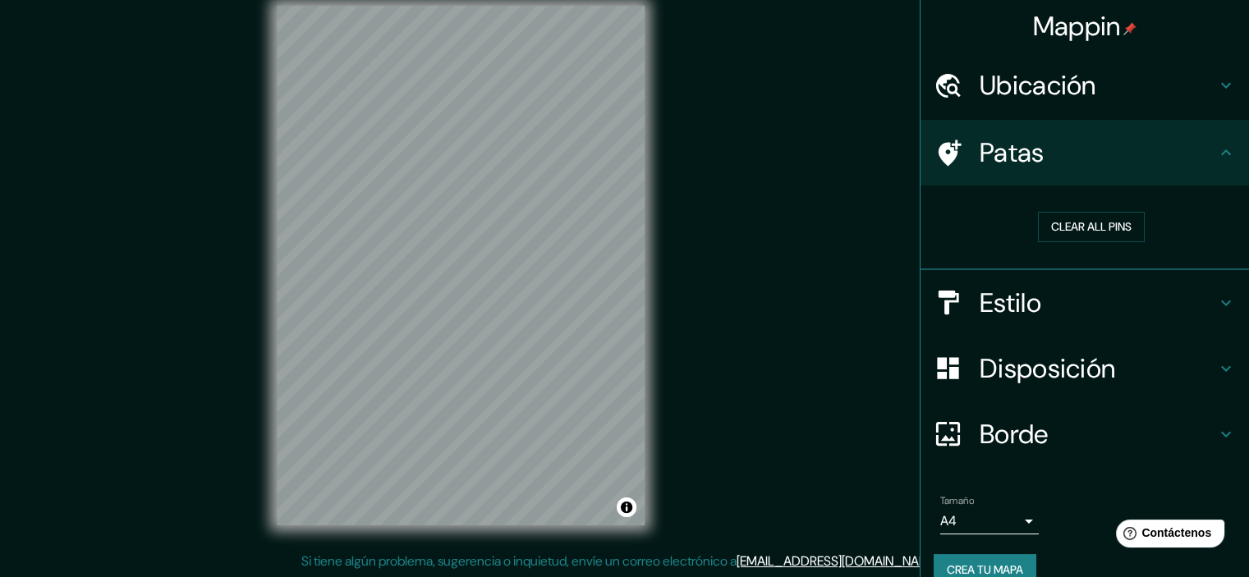
click at [1097, 294] on h4 "Estilo" at bounding box center [1098, 303] width 237 height 33
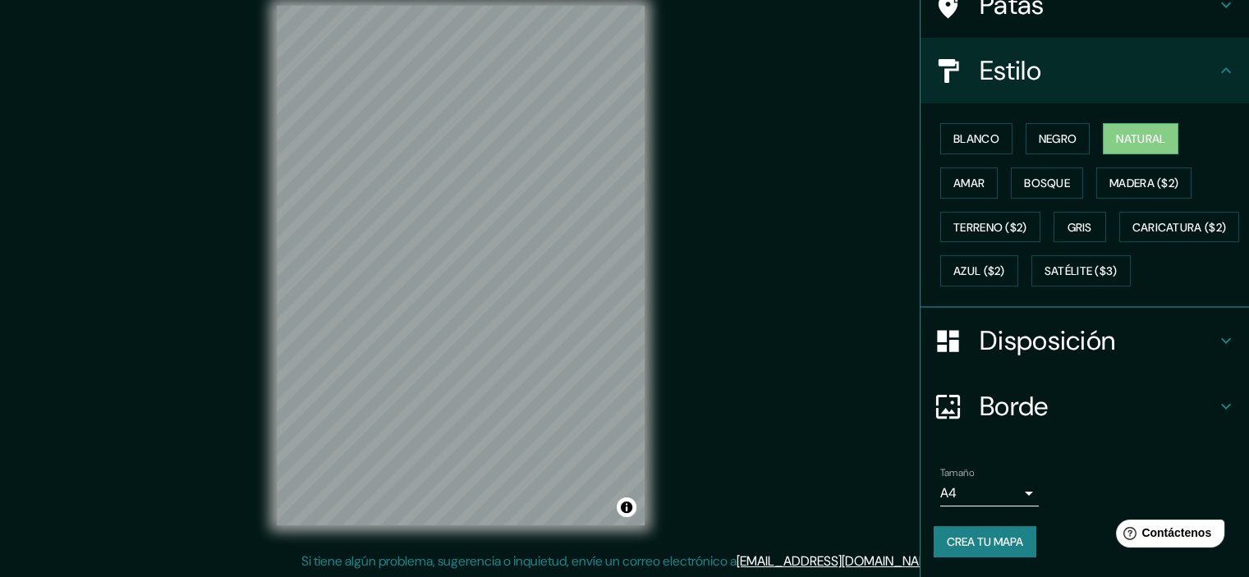
scroll to position [164, 0]
click at [975, 123] on button "Blanco" at bounding box center [976, 138] width 72 height 31
click at [1039, 131] on font "Negro" at bounding box center [1058, 138] width 39 height 15
click at [1116, 128] on font "Natural" at bounding box center [1140, 138] width 49 height 21
click at [945, 182] on div "Blanco Negro Natural Amar Bosque Madera ($2) Terreno ($2) Gris Caricatura ($2) …" at bounding box center [1091, 205] width 315 height 177
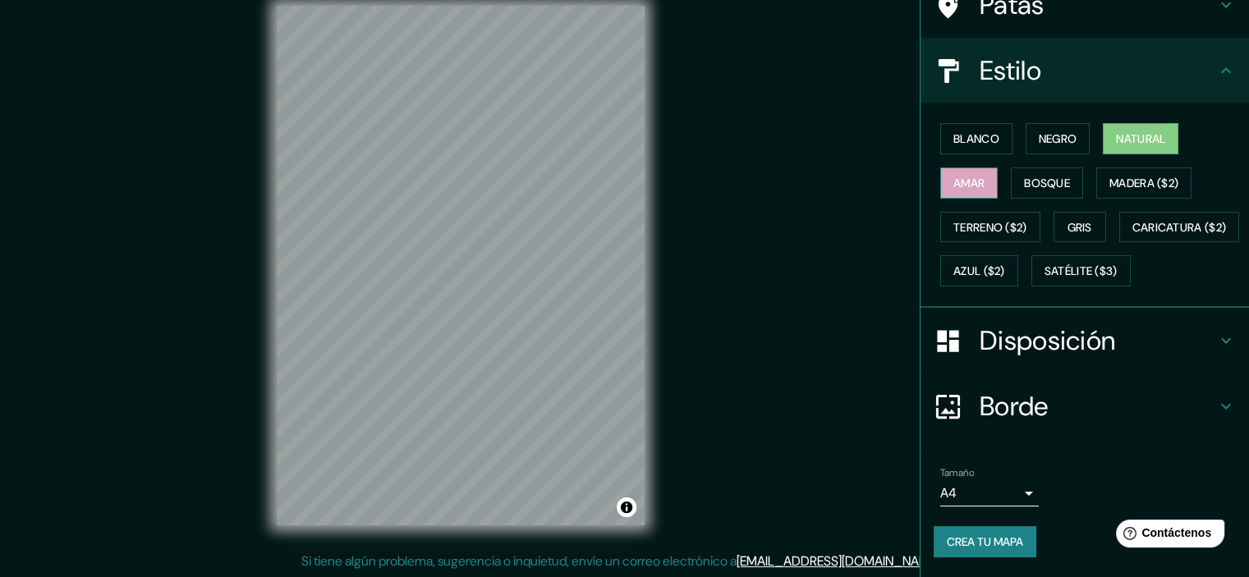
click at [959, 176] on font "Amar" at bounding box center [969, 183] width 31 height 15
click at [1024, 176] on font "Bosque" at bounding box center [1047, 183] width 46 height 15
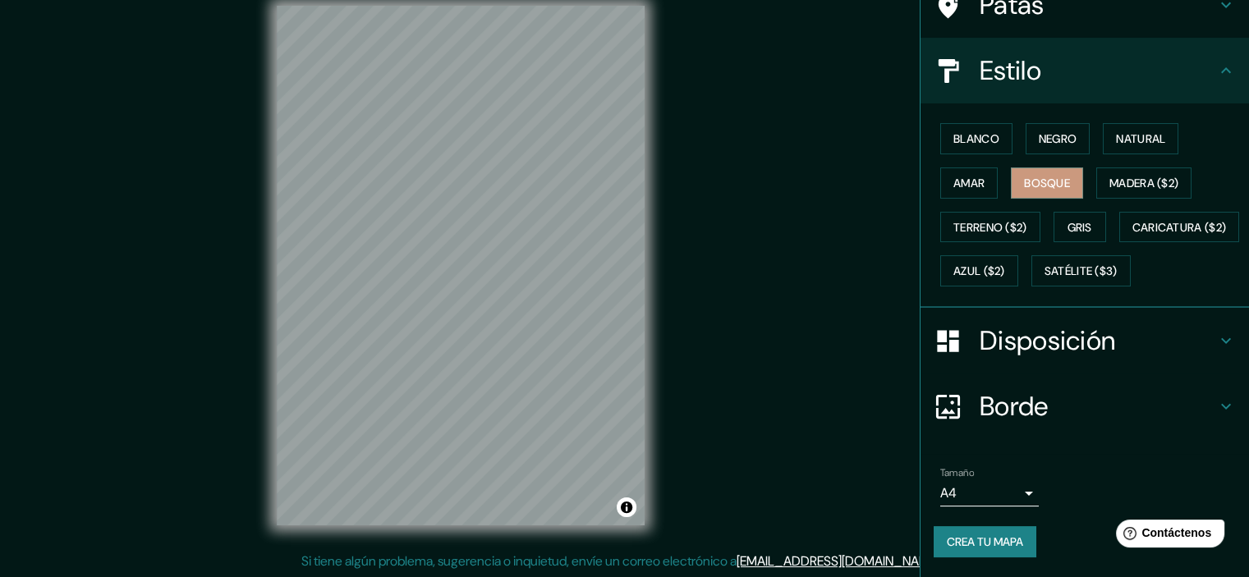
click at [1133, 182] on div "Blanco Negro Natural Amar Bosque Madera ($2) Terreno ($2) Gris Caricatura ($2) …" at bounding box center [1091, 205] width 315 height 177
click at [1133, 177] on button "Madera ($2)" at bounding box center [1144, 183] width 95 height 31
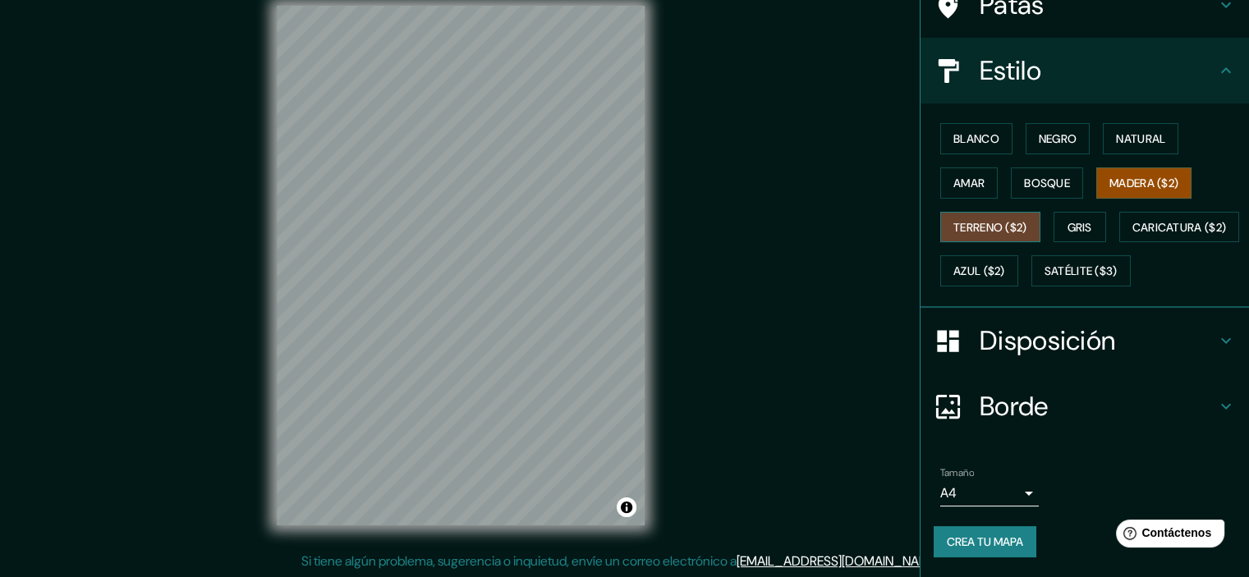
click at [984, 220] on font "Terreno ($2)" at bounding box center [991, 227] width 74 height 15
click at [1068, 217] on font "Gris" at bounding box center [1080, 227] width 25 height 21
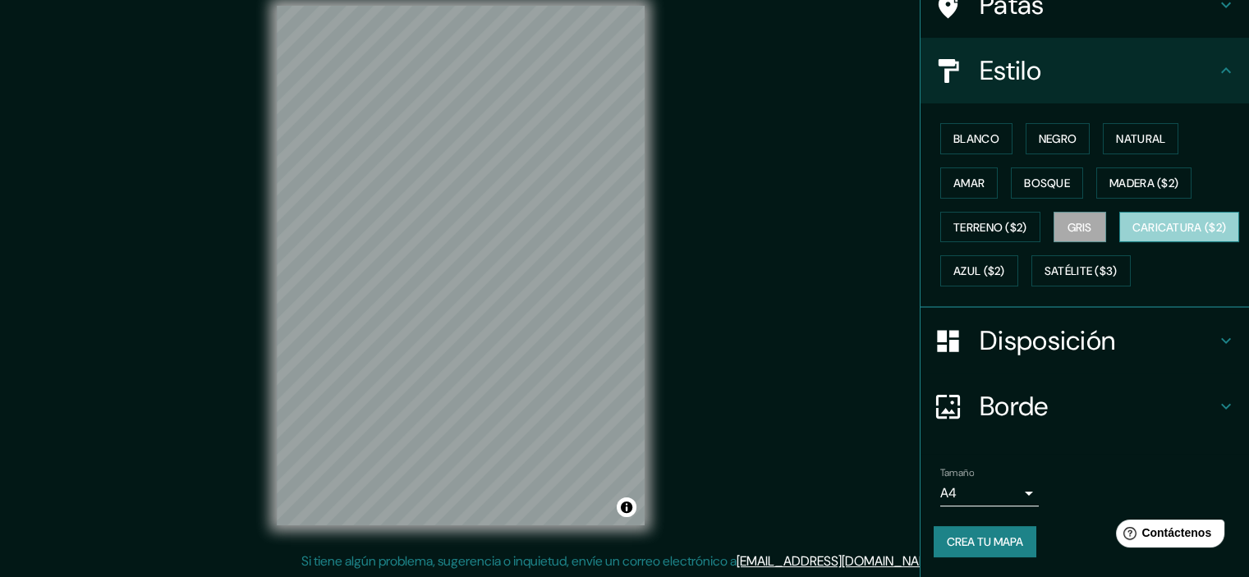
click at [1133, 235] on font "Caricatura ($2)" at bounding box center [1180, 227] width 94 height 15
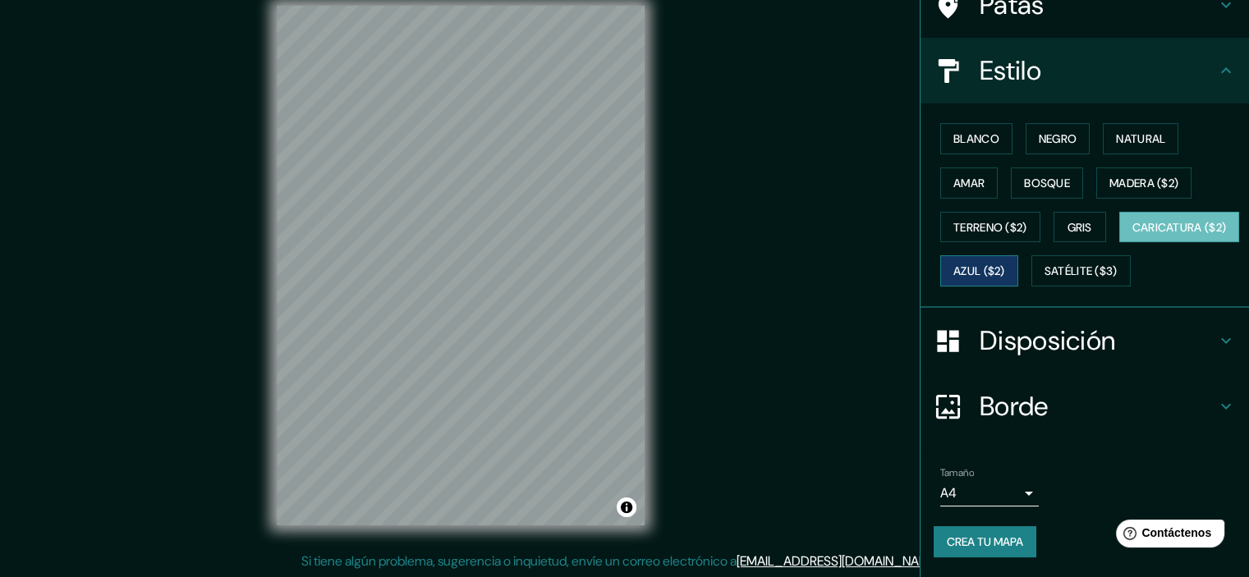
click at [1005, 264] on font "Azul ($2)" at bounding box center [980, 271] width 52 height 15
click at [1045, 173] on font "Bosque" at bounding box center [1047, 182] width 46 height 21
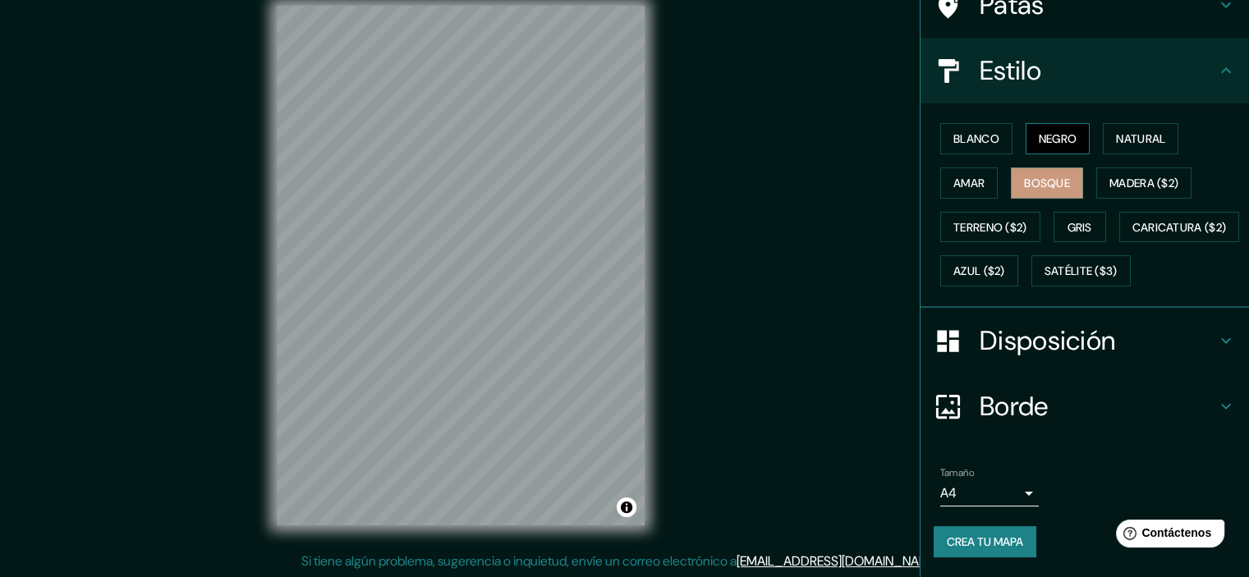
click at [1051, 128] on font "Negro" at bounding box center [1058, 138] width 39 height 21
click at [1106, 123] on button "Natural" at bounding box center [1141, 138] width 76 height 31
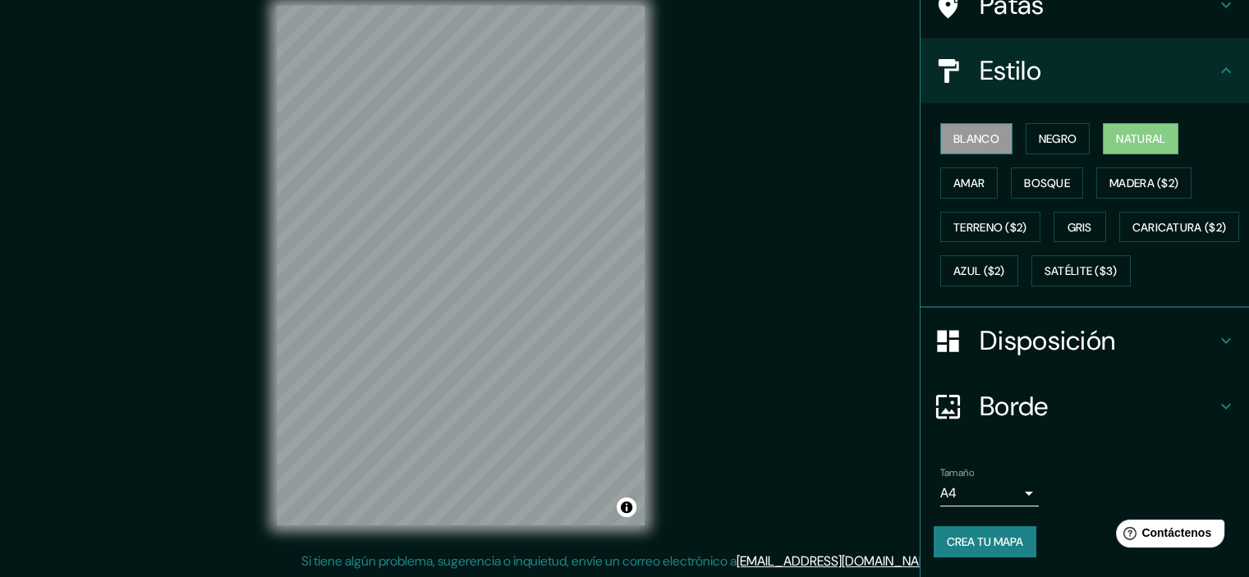
click at [954, 131] on font "Blanco" at bounding box center [977, 138] width 46 height 15
click at [1039, 131] on font "Negro" at bounding box center [1058, 138] width 39 height 15
click at [961, 131] on font "Blanco" at bounding box center [977, 138] width 46 height 15
click at [1042, 131] on font "Negro" at bounding box center [1058, 138] width 39 height 15
click at [1116, 131] on font "Natural" at bounding box center [1140, 138] width 49 height 15
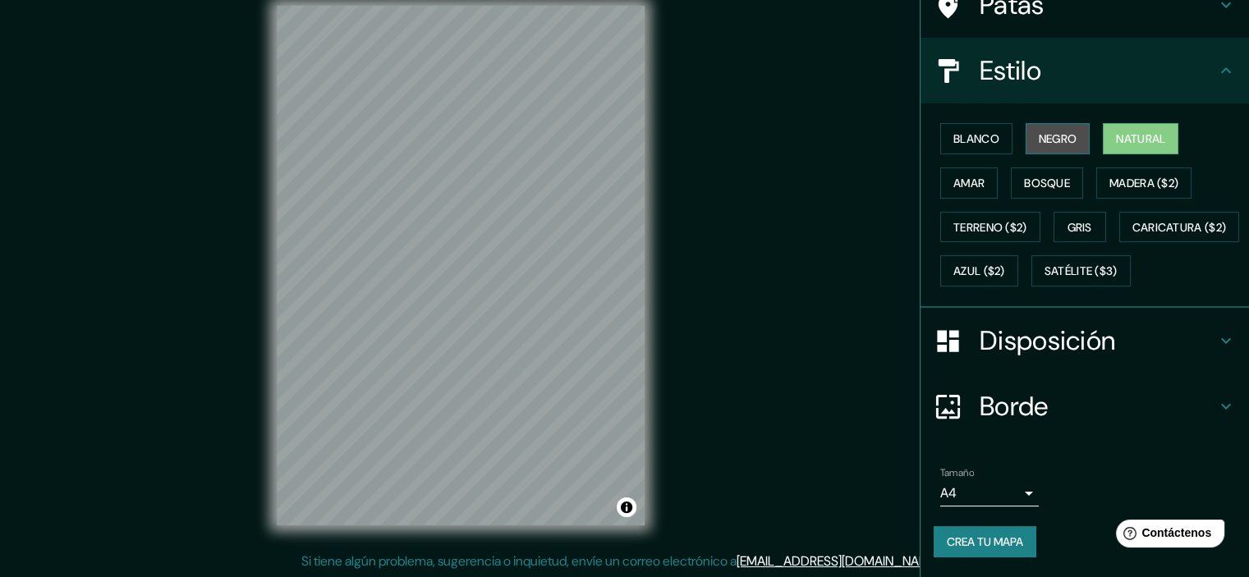
click at [1064, 129] on font "Negro" at bounding box center [1058, 138] width 39 height 21
click at [1037, 123] on button "Negro" at bounding box center [1058, 138] width 65 height 31
click at [986, 149] on div "Blanco Negro Natural Amar Bosque Madera ($2) Terreno ($2) Gris Caricatura ($2) …" at bounding box center [1091, 205] width 315 height 177
click at [1083, 220] on font "Gris" at bounding box center [1080, 227] width 25 height 15
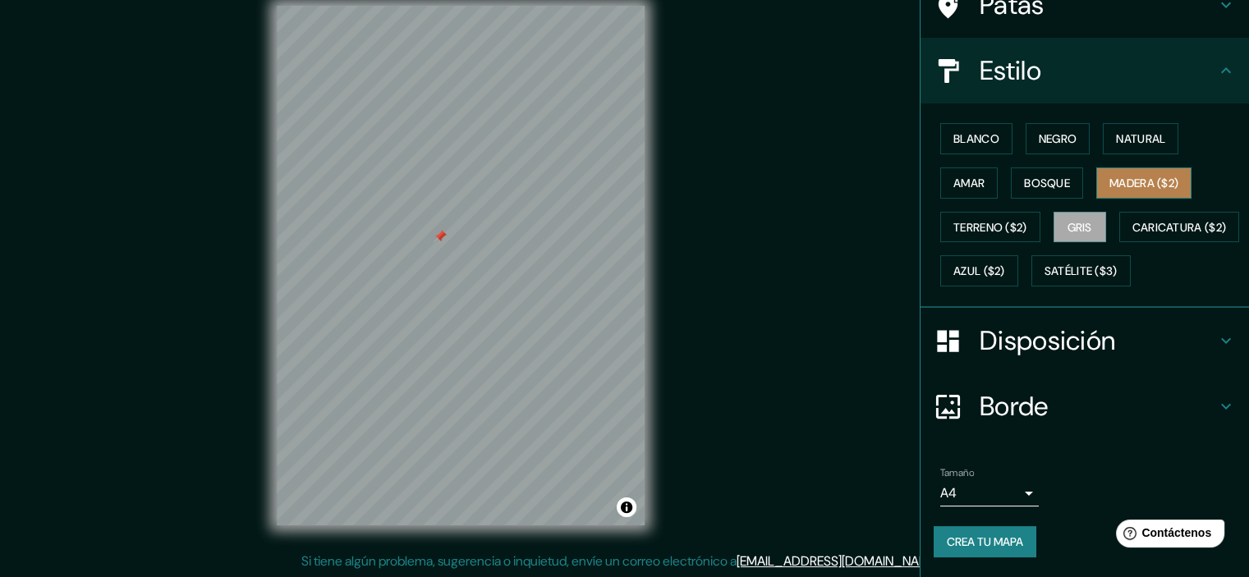
click at [1114, 176] on font "Madera ($2)" at bounding box center [1144, 183] width 69 height 15
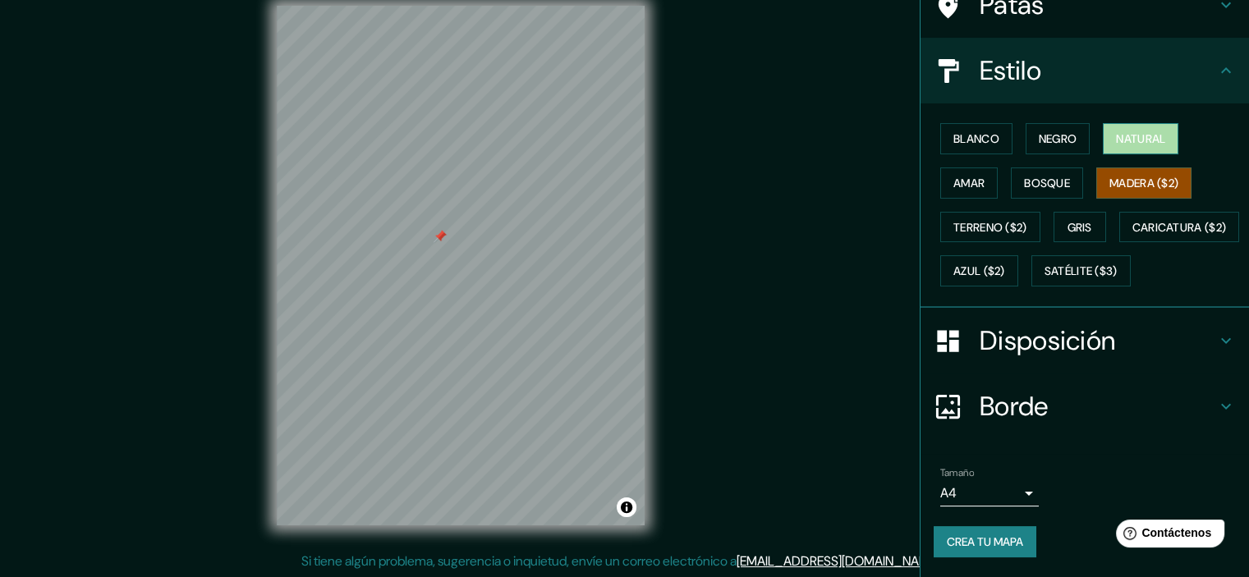
click at [1120, 131] on font "Natural" at bounding box center [1140, 138] width 49 height 15
click at [490, 200] on div at bounding box center [491, 197] width 13 height 13
click at [492, 193] on div at bounding box center [496, 192] width 13 height 13
click at [490, 195] on div at bounding box center [491, 194] width 13 height 13
click at [490, 193] on div at bounding box center [490, 192] width 13 height 13
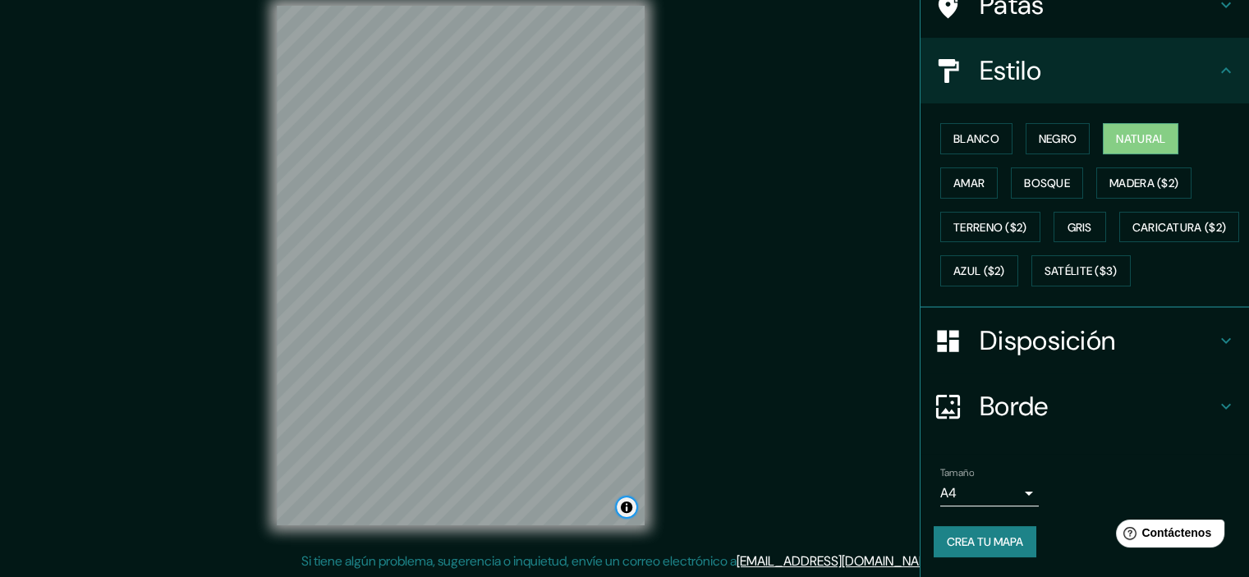
click at [627, 506] on button "Activar o desactivar atribución" at bounding box center [627, 508] width 20 height 20
click at [595, 503] on font "Mejora este mapa" at bounding box center [572, 507] width 83 height 11
click at [980, 553] on font "Crea tu mapa" at bounding box center [985, 541] width 76 height 21
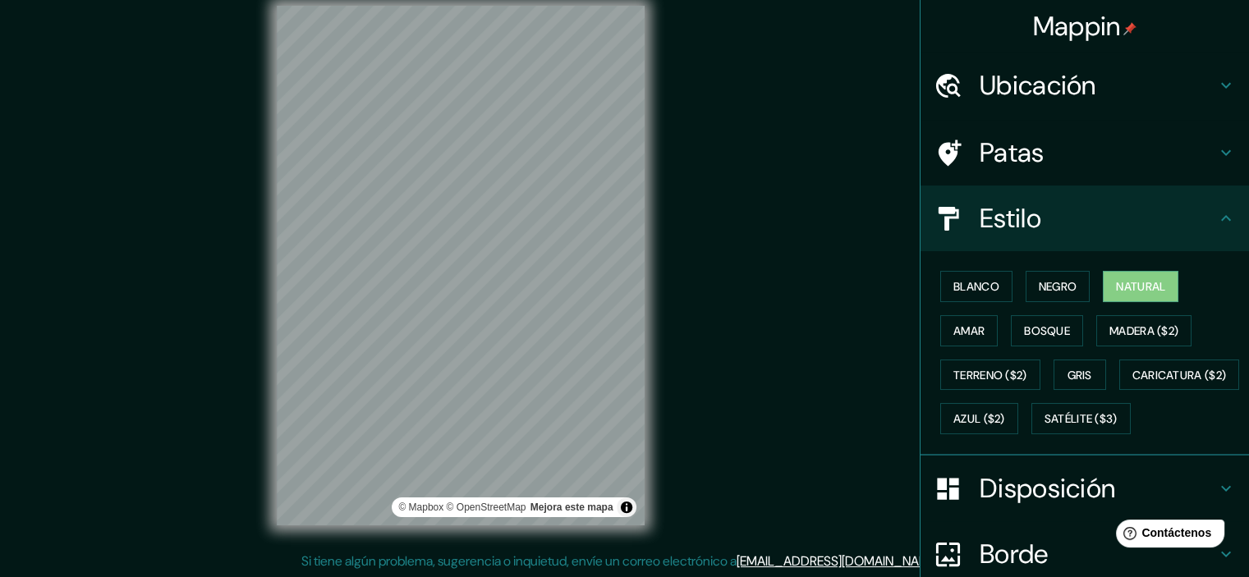
scroll to position [187, 0]
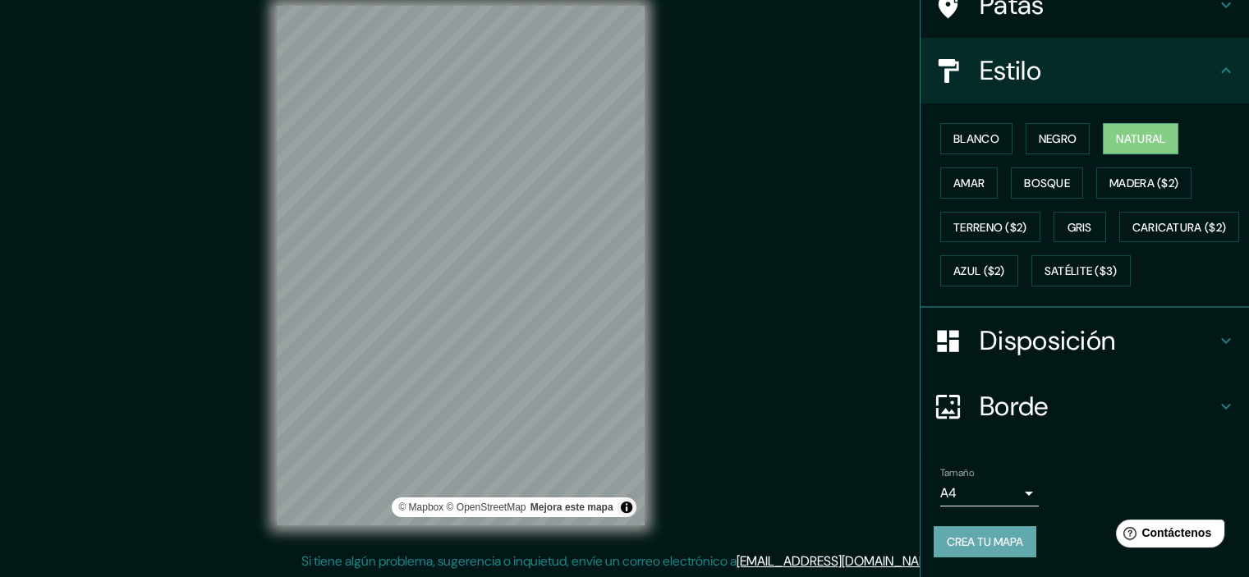
click at [959, 536] on font "Crea tu mapa" at bounding box center [985, 542] width 76 height 15
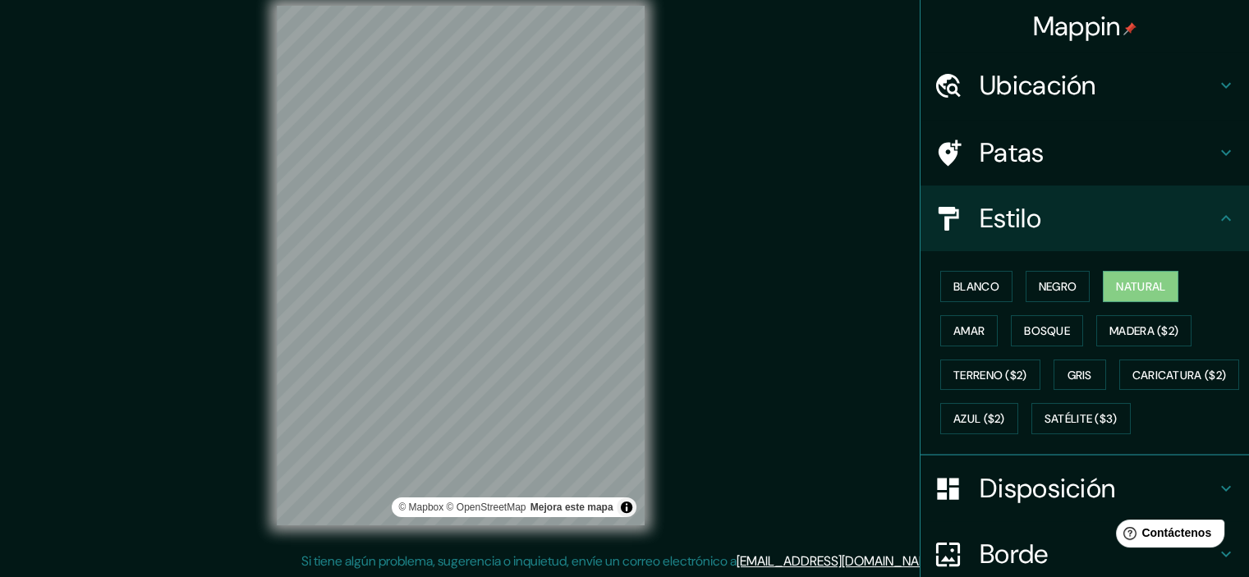
scroll to position [0, 0]
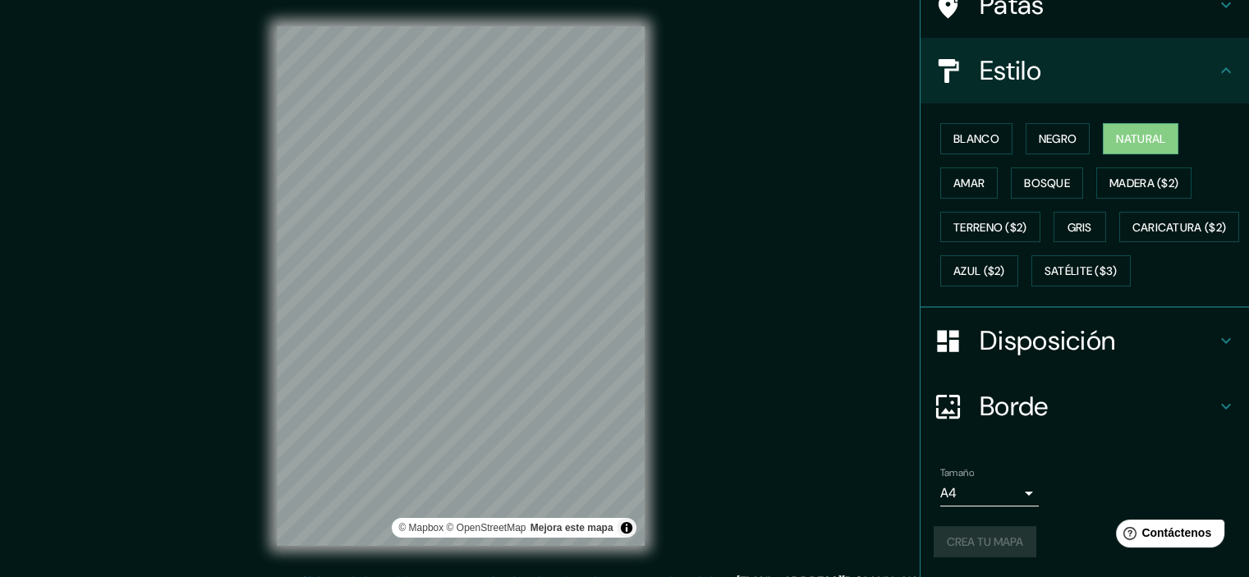
click at [1065, 358] on font "Disposición" at bounding box center [1048, 341] width 136 height 34
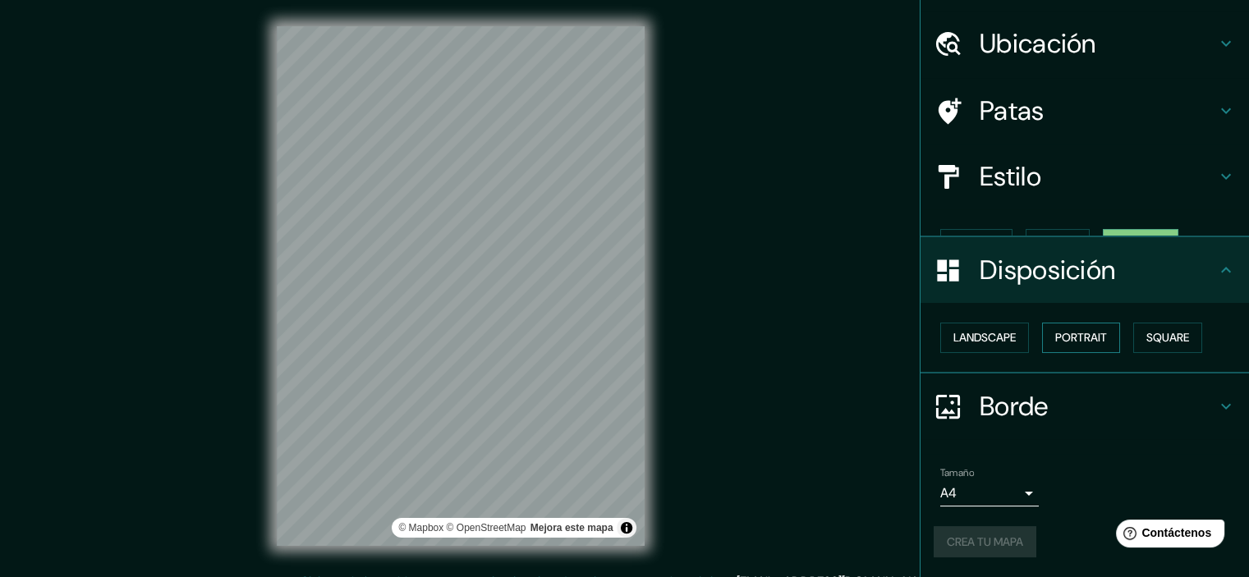
scroll to position [13, 0]
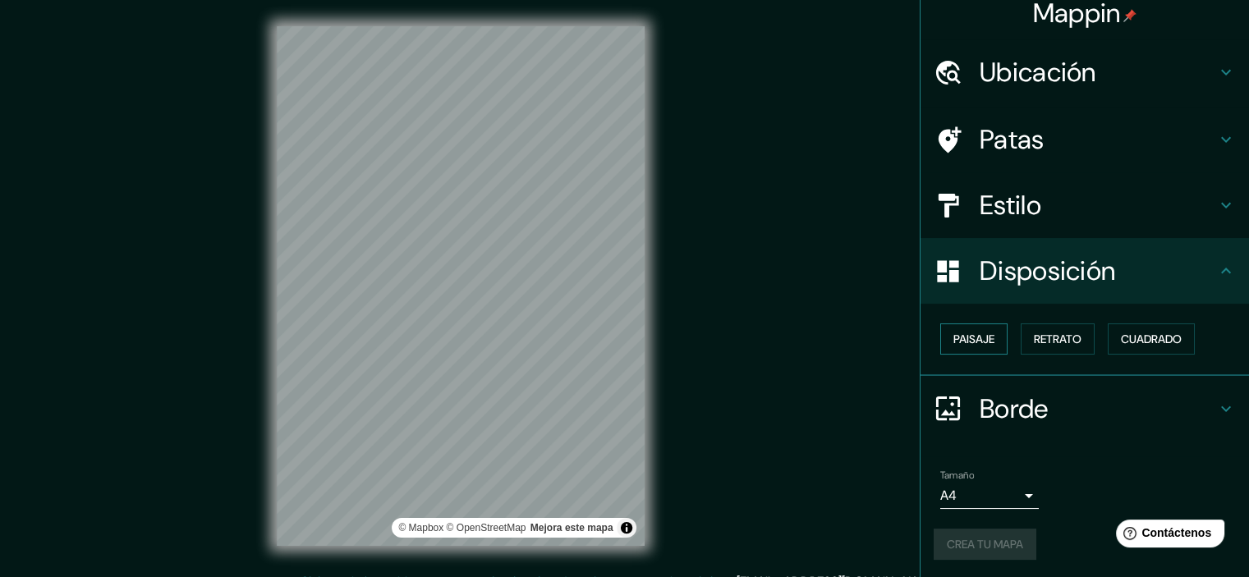
click at [977, 336] on font "Paisaje" at bounding box center [974, 339] width 41 height 15
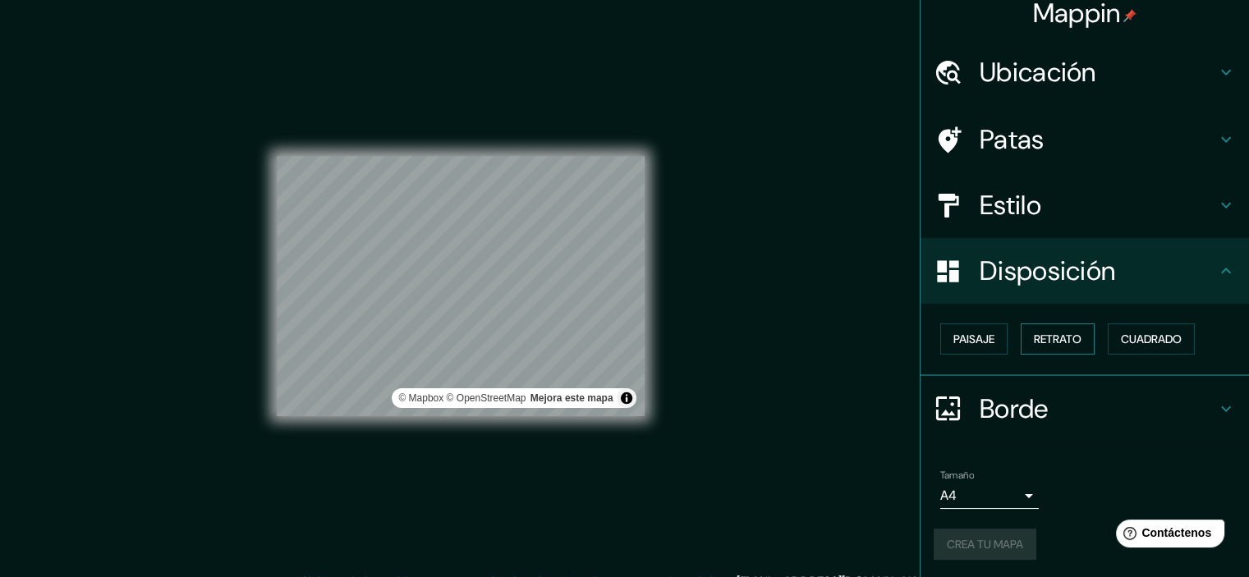
click at [1040, 329] on font "Retrato" at bounding box center [1058, 339] width 48 height 21
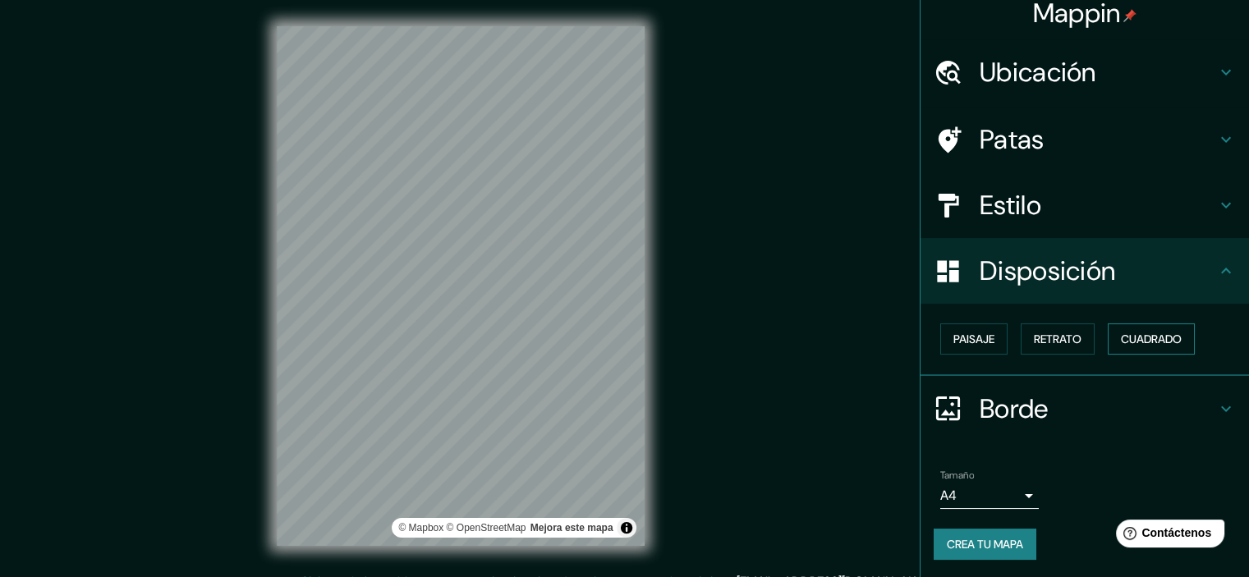
click at [1177, 334] on button "Cuadrado" at bounding box center [1151, 339] width 87 height 31
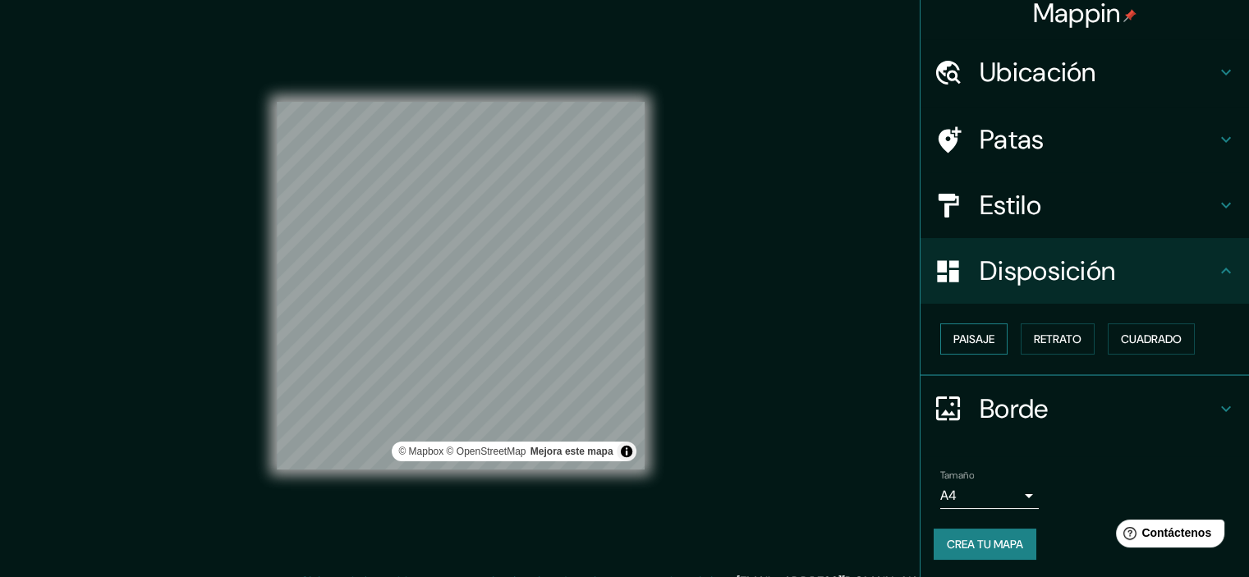
click at [979, 336] on font "Paisaje" at bounding box center [974, 339] width 41 height 15
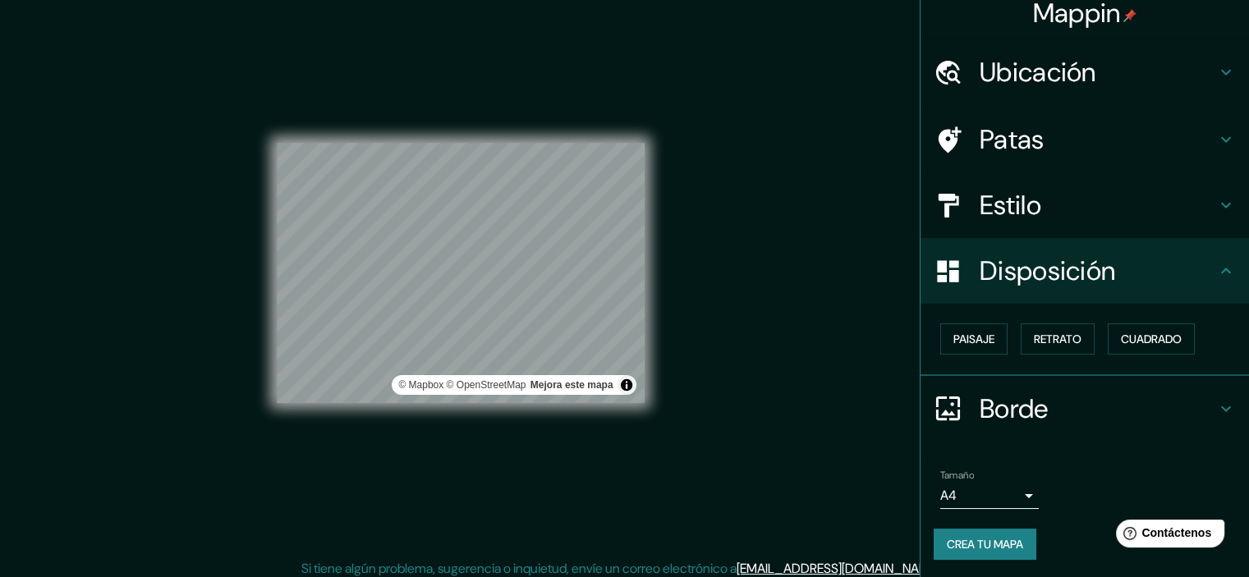
scroll to position [21, 0]
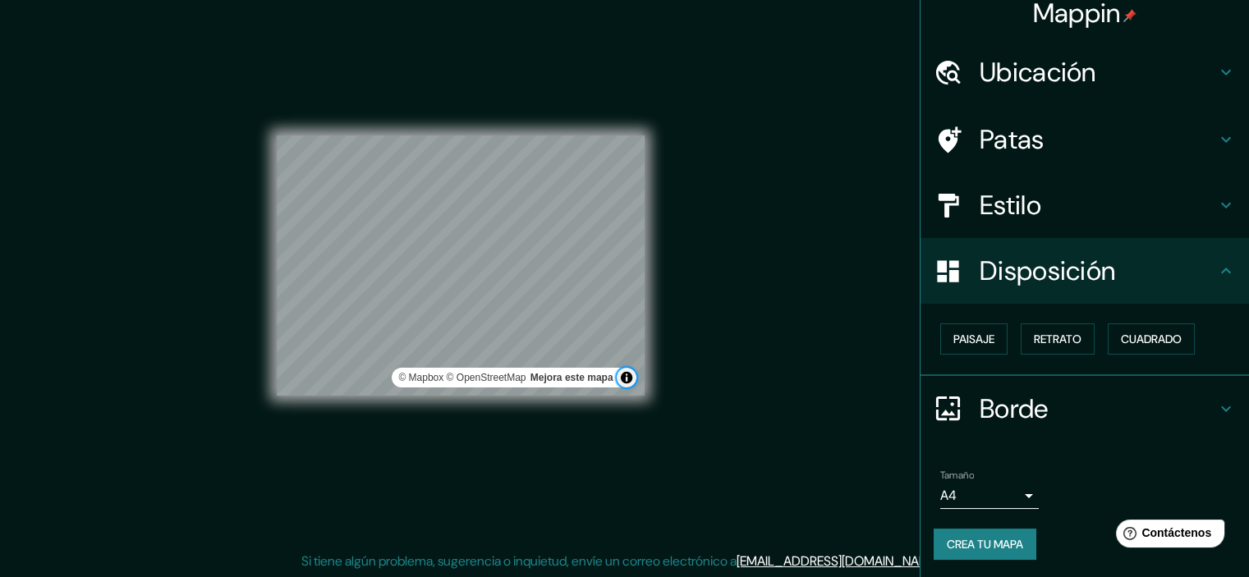
click at [628, 378] on button "Activar o desactivar atribución" at bounding box center [627, 378] width 20 height 20
click at [720, 338] on div "Mappin Ubicación Piura, [GEOGRAPHIC_DATA], [GEOGRAPHIC_DATA] Patas Estilo Dispo…" at bounding box center [624, 278] width 1249 height 599
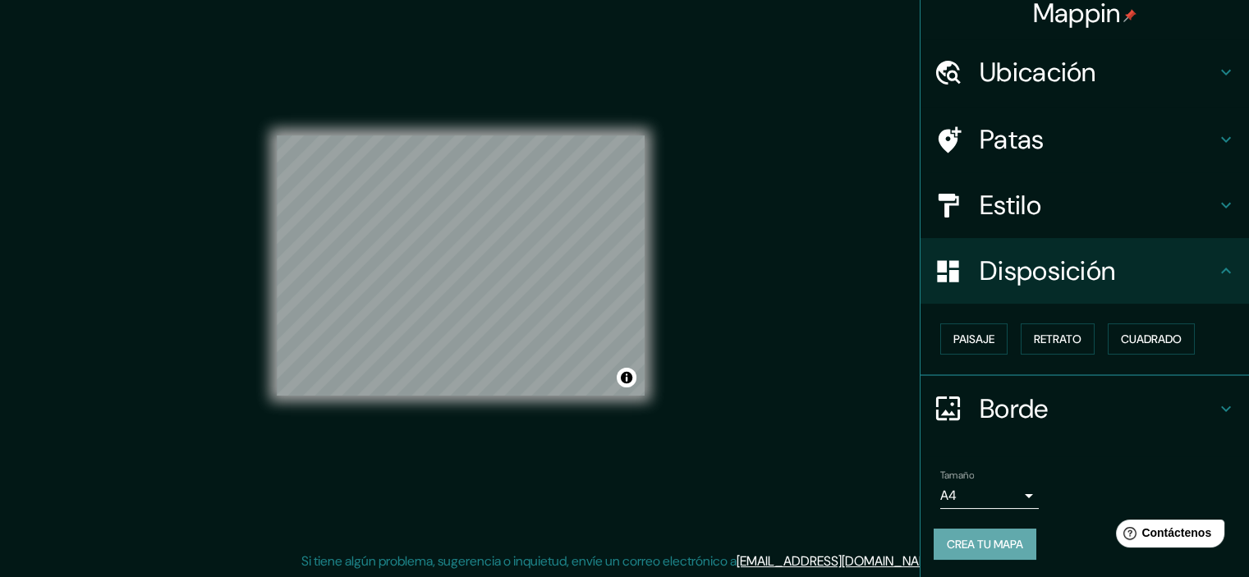
click at [981, 541] on font "Crea tu mapa" at bounding box center [985, 544] width 76 height 15
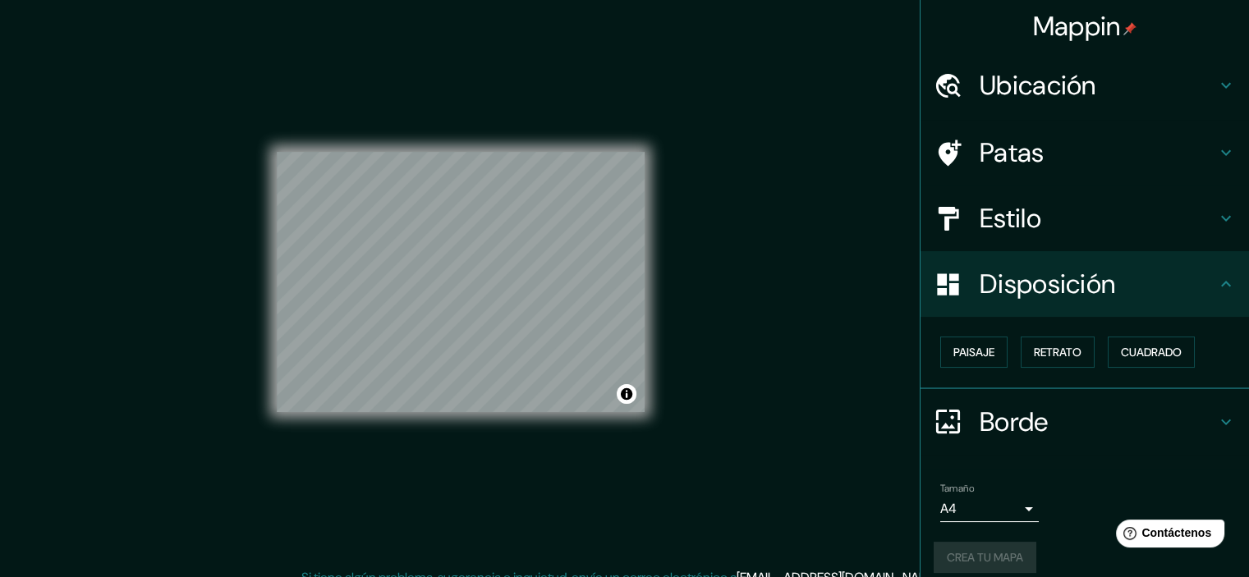
scroll to position [0, 0]
